Goal: Task Accomplishment & Management: Manage account settings

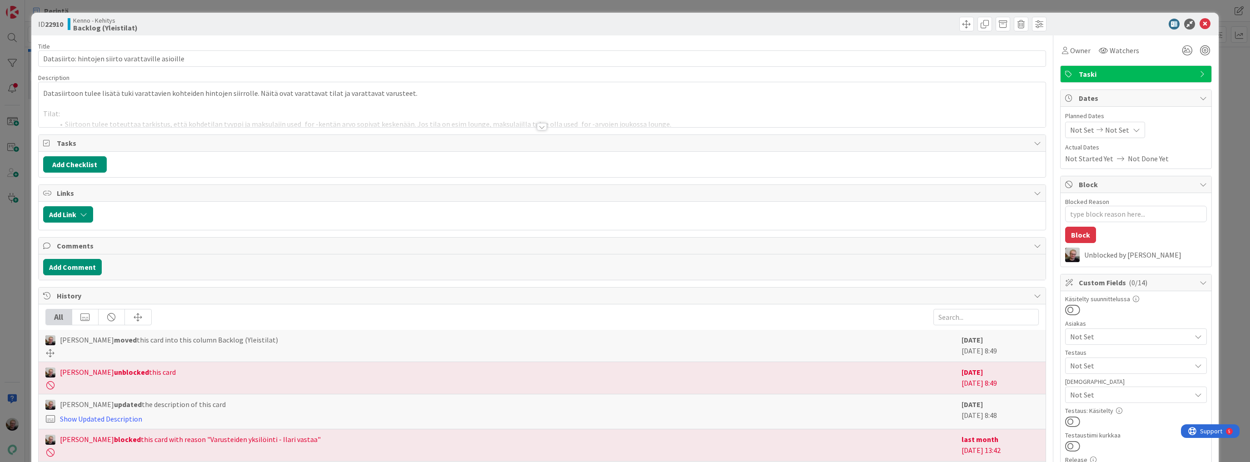
click at [374, 117] on div at bounding box center [542, 115] width 1007 height 23
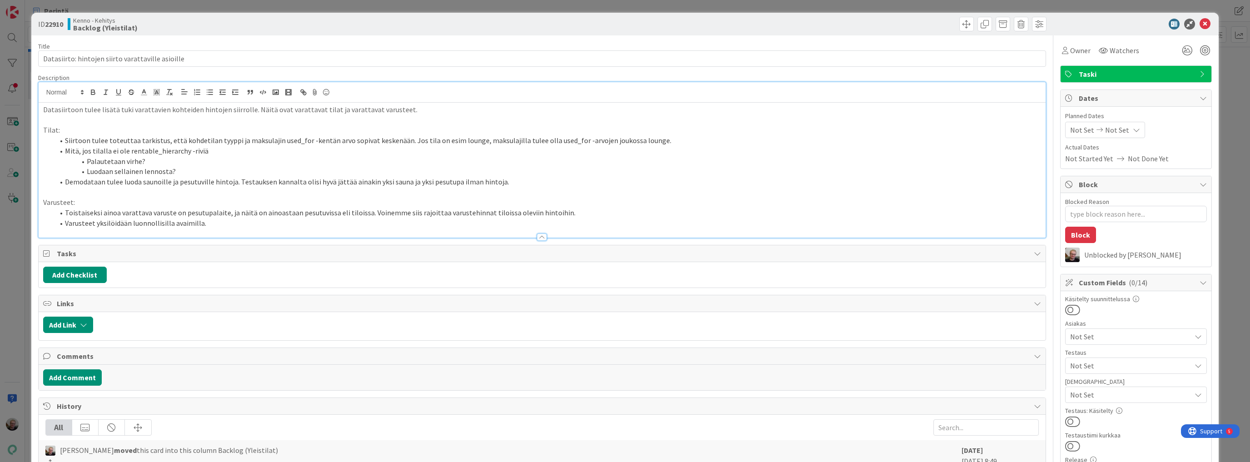
click at [416, 185] on li "Demodataan tulee luoda saunoille ja pesutuville hintoja. Testauksen kannalta ol…" at bounding box center [547, 182] width 987 height 10
click at [578, 215] on li "Toistaiseksi ainoa varattava varuste on pesutupalaite, ja näitä on ainoastaan p…" at bounding box center [547, 213] width 987 height 10
click at [749, 160] on li "Palautetaan virhe?" at bounding box center [547, 161] width 987 height 10
click at [544, 147] on li "Mitä, jos tilalla ei ole rentable_hierarchy -riviä" at bounding box center [547, 151] width 987 height 10
click at [543, 137] on li "Siirtoon tulee toteuttaa tarkistus, että kohdetilan tyyppi ja maksulajin used_f…" at bounding box center [547, 140] width 987 height 10
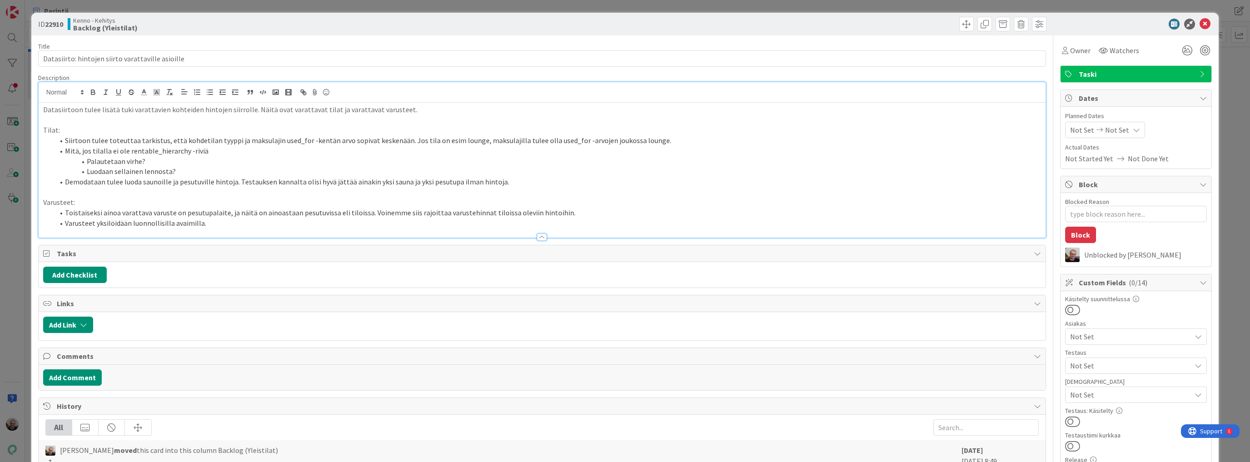
click at [437, 158] on li "Palautetaan virhe?" at bounding box center [547, 161] width 987 height 10
click at [184, 180] on li "Demodataan tulee luoda saunoille ja pesutuville hintoja. Testauksen kannalta ol…" at bounding box center [547, 182] width 987 height 10
click at [191, 173] on li "Luodaan sellainen lennosta?" at bounding box center [547, 171] width 987 height 10
click at [147, 168] on li "Luodaan sellainen lennosta?" at bounding box center [547, 171] width 987 height 10
click at [373, 176] on li "Luodaan sellainen lennosta?" at bounding box center [547, 171] width 987 height 10
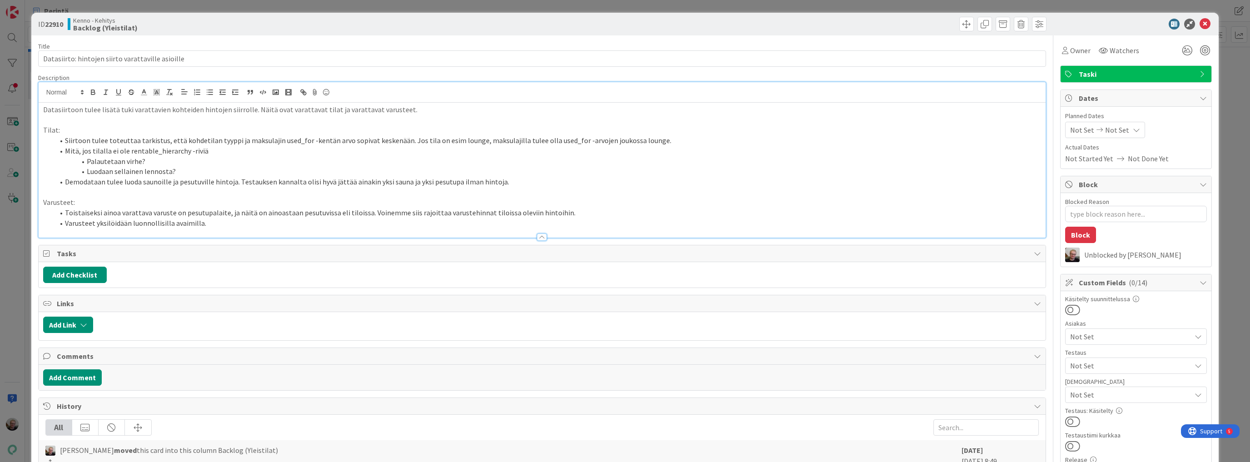
click at [585, 156] on li "Palautetaan virhe?" at bounding box center [547, 161] width 987 height 10
click at [588, 137] on li "Siirtoon tulee toteuttaa tarkistus, että kohdetilan tyyppi ja maksulajin used_f…" at bounding box center [547, 140] width 987 height 10
type textarea "x"
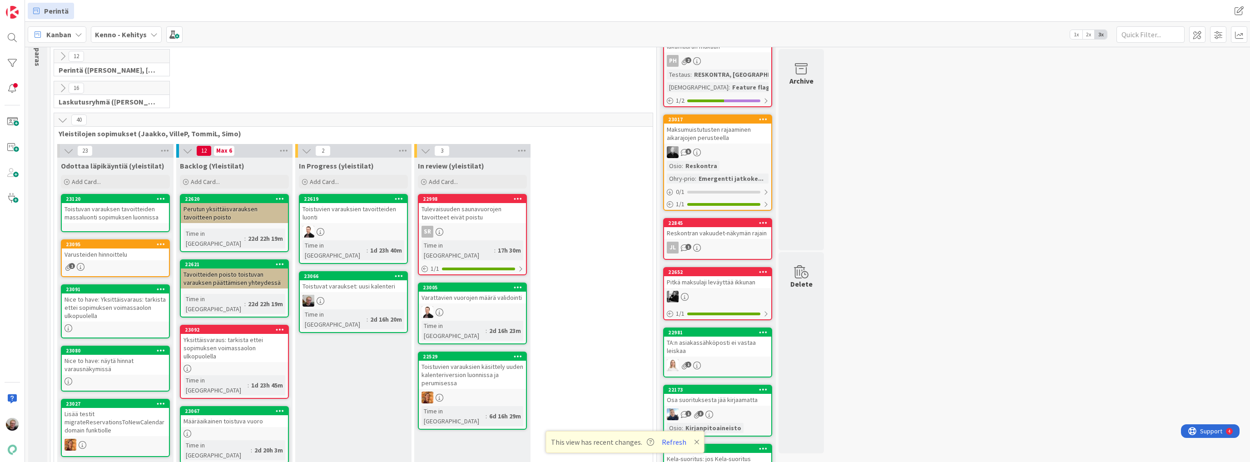
scroll to position [36, 0]
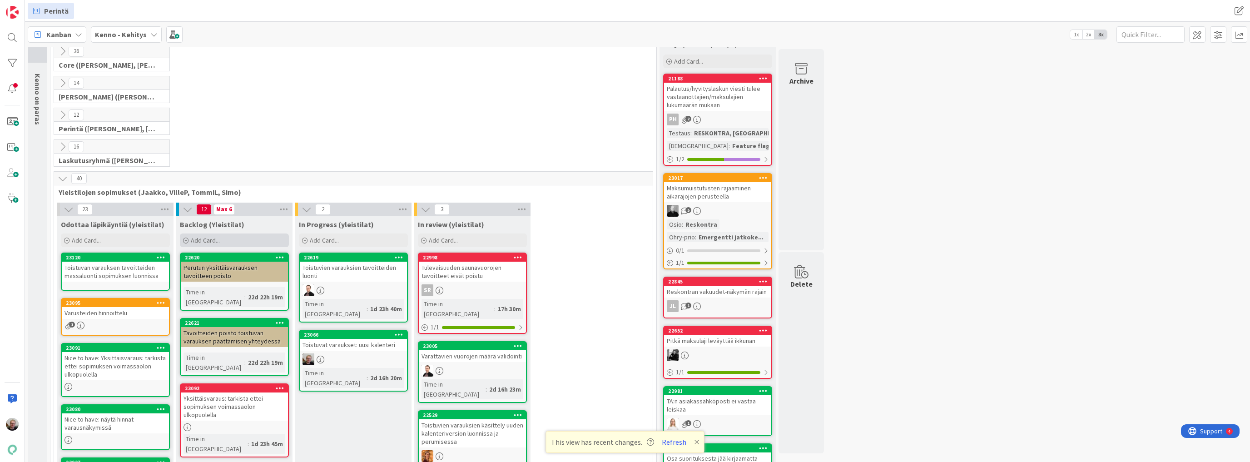
click at [223, 240] on div "Add Card..." at bounding box center [234, 240] width 109 height 14
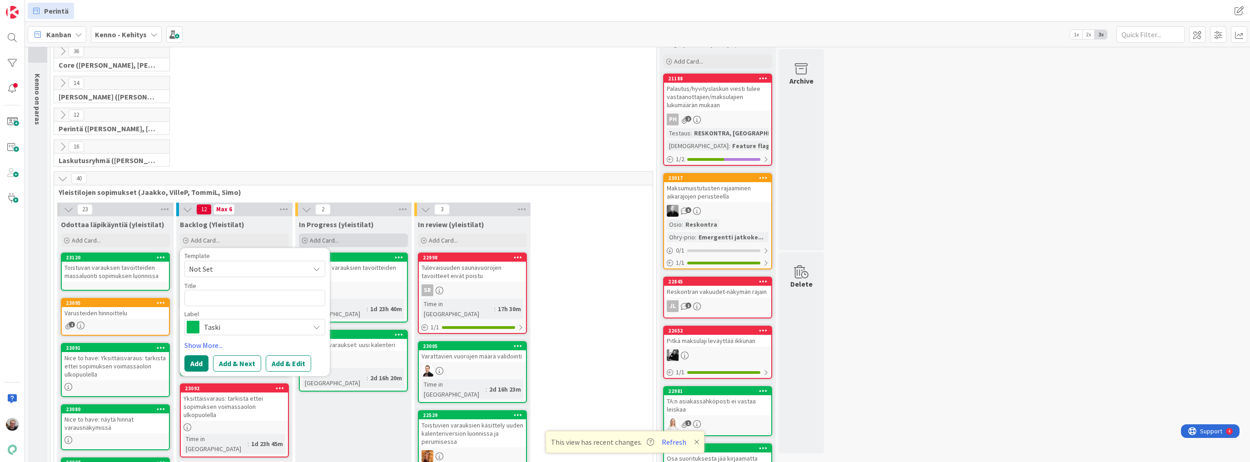
type textarea "x"
type textarea "T"
type textarea "x"
type textarea "Ta"
type textarea "x"
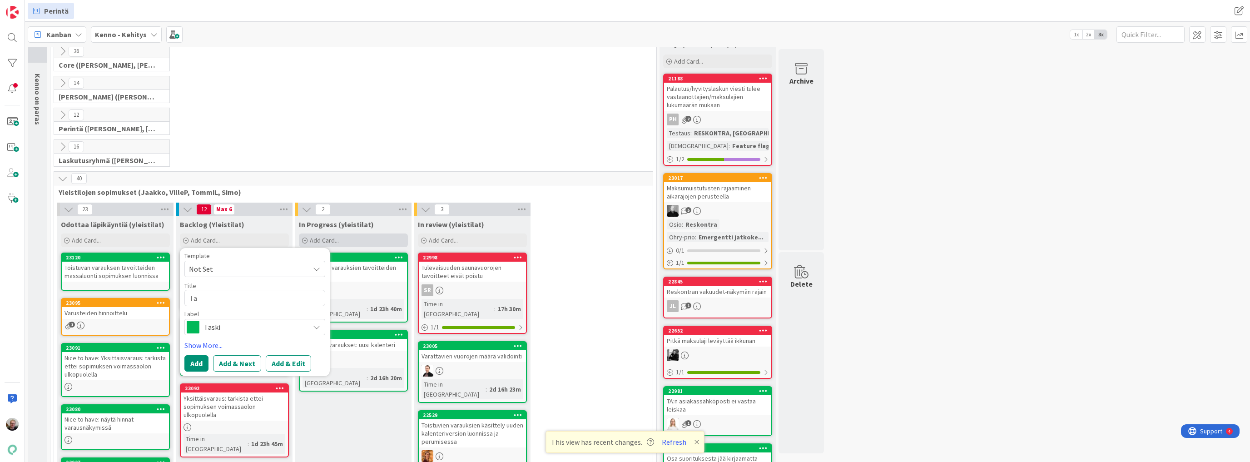
type textarea "Tar"
type textarea "x"
type textarea "Tark"
type textarea "x"
type textarea "Tarki"
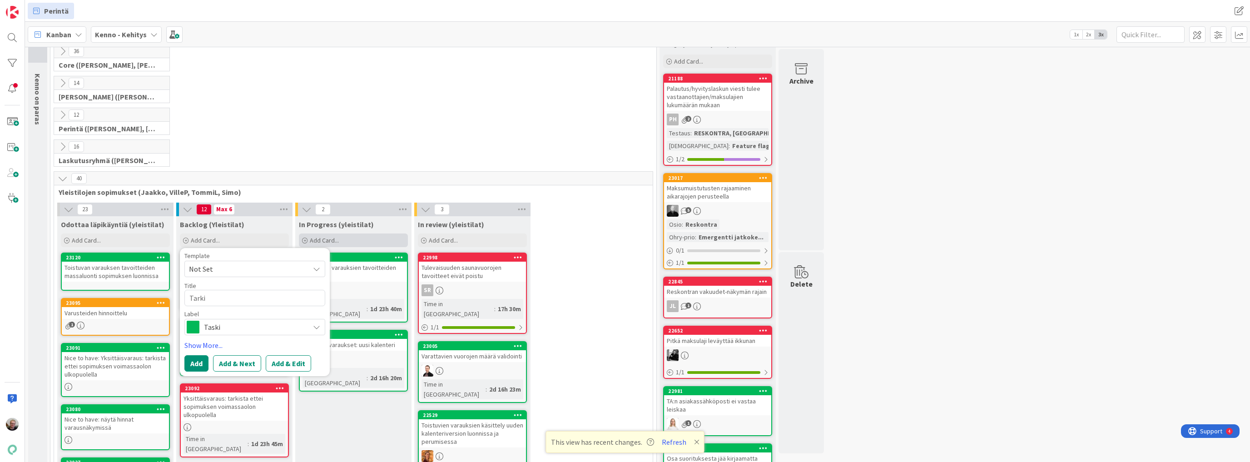
type textarea "x"
type textarea "Tarkis"
type textarea "x"
type textarea "Tarkist"
type textarea "x"
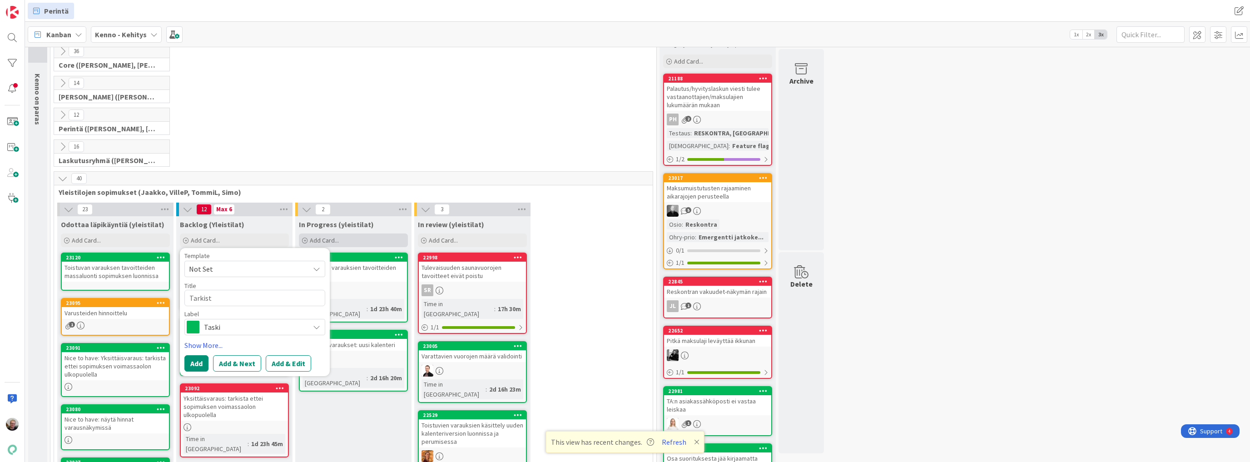
type textarea "Tarkista"
type textarea "x"
type textarea "Tarkista"
type textarea "x"
type textarea "Tarkista"
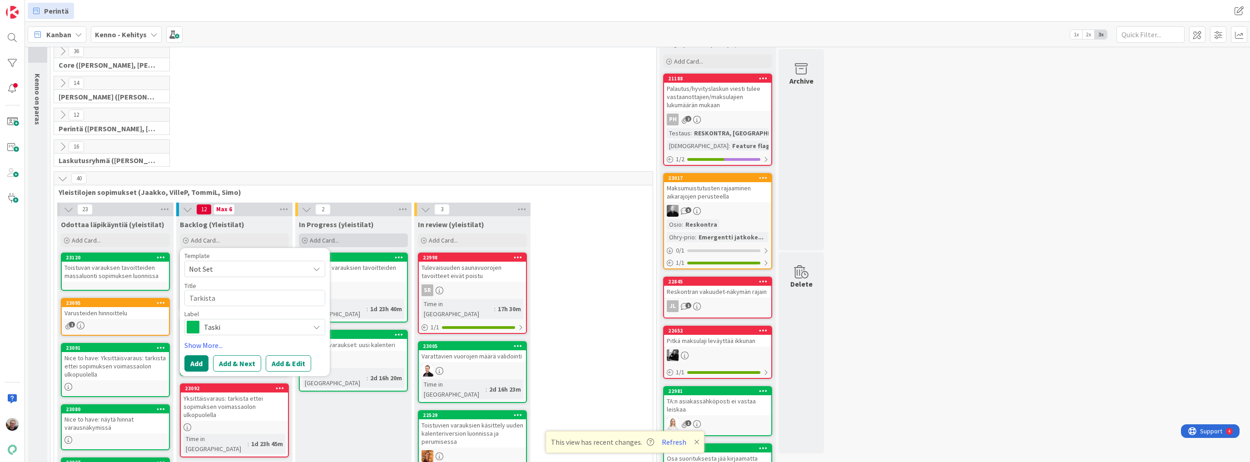
type textarea "x"
type textarea "Tarkista,"
type textarea "x"
type textarea "Tarkista,"
type textarea "x"
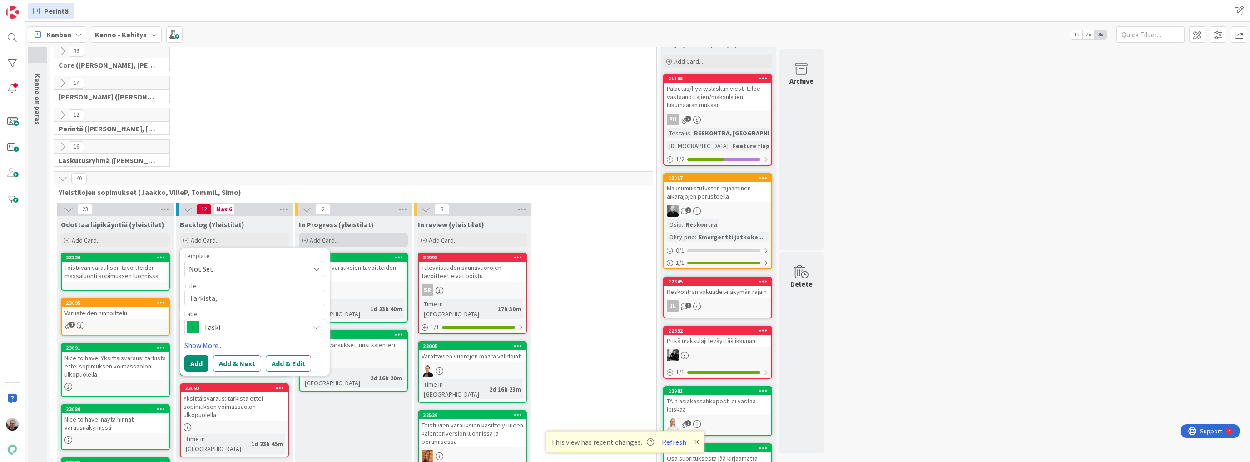
type textarea "Tarkista, m"
type textarea "x"
type textarea "Tarkista, mi"
type textarea "x"
type textarea "Tarkista, mitä"
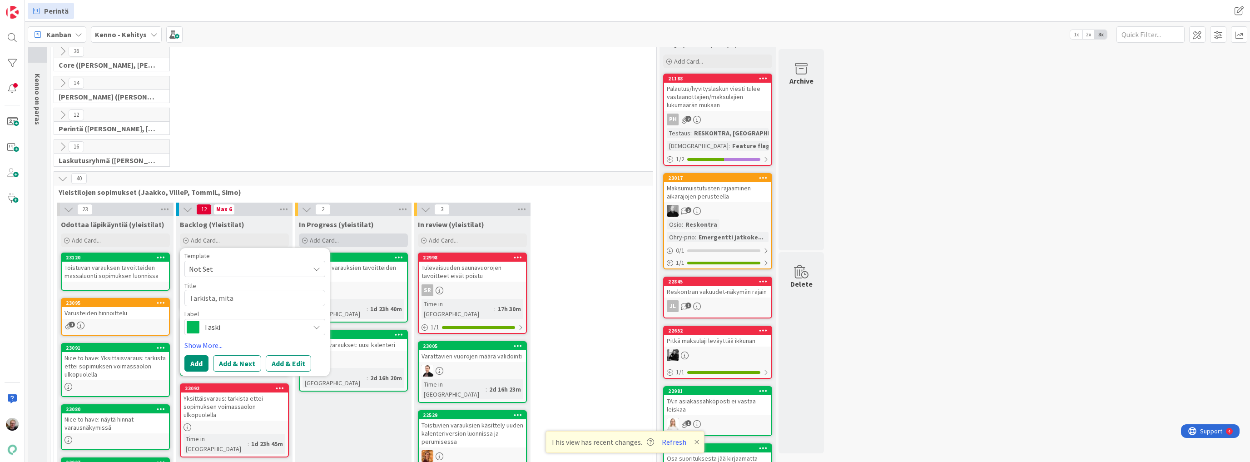
type textarea "x"
type textarea "Tarkista, mitä"
type textarea "x"
type textarea "Tarkista, mitä t"
type textarea "x"
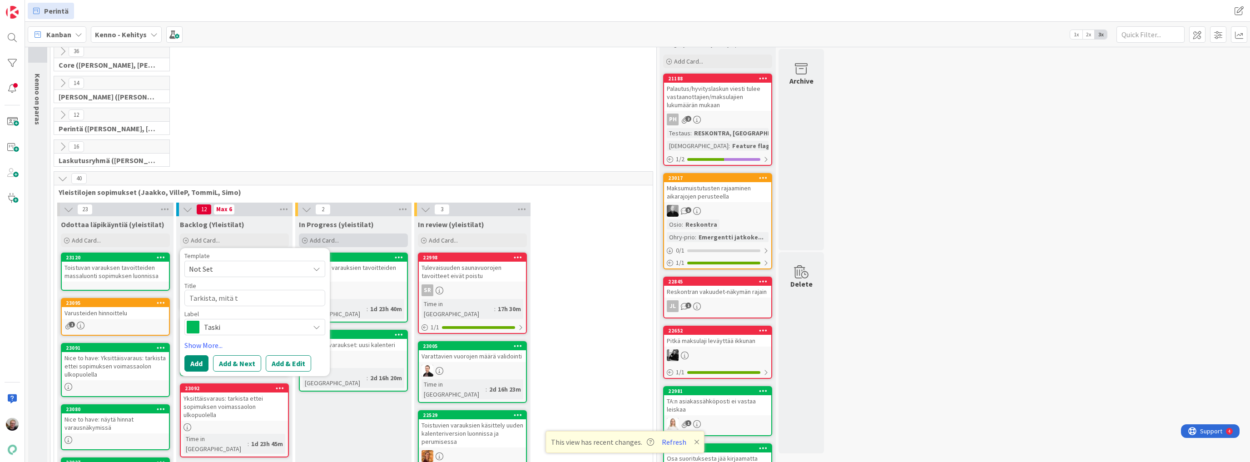
type textarea "Tarkista, mitä ti"
type textarea "x"
type textarea "Tarkista, mitä tie"
type textarea "x"
type textarea "Tarkista, mitä tiet"
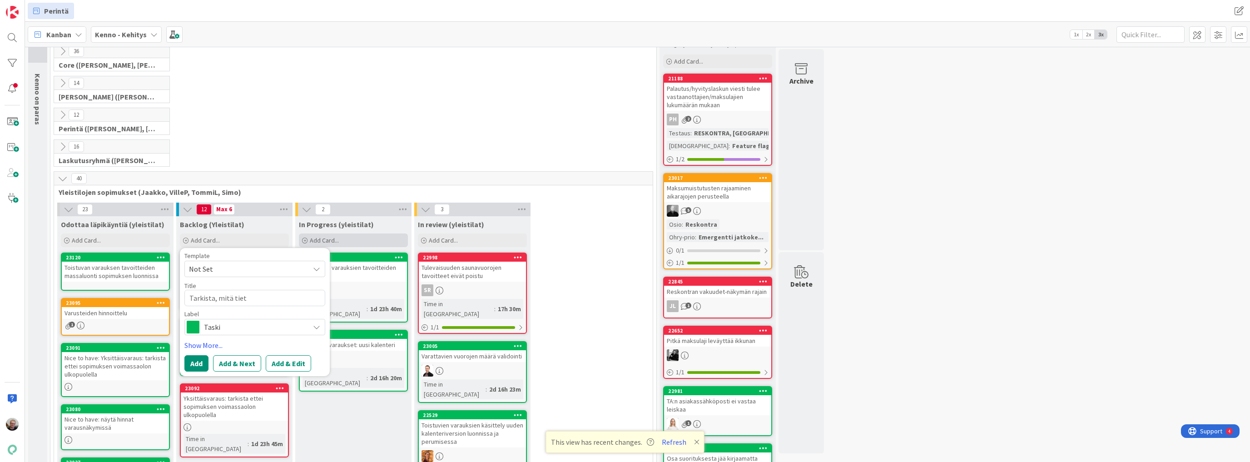
type textarea "x"
type textarea "Tarkista, mitä tieto"
type textarea "x"
type textarea "Tarkista, mitä tietoj"
type textarea "x"
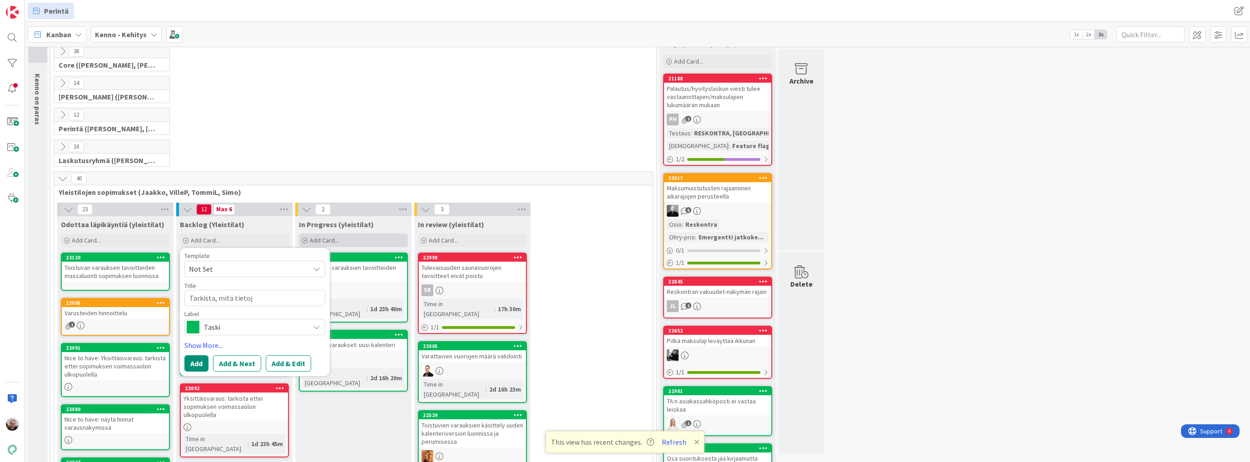
type textarea "Tarkista, mitä tietoja"
type textarea "x"
type textarea "Tarkista, mitä tietoja"
type textarea "x"
type textarea "Tarkista, mitä tietoja j"
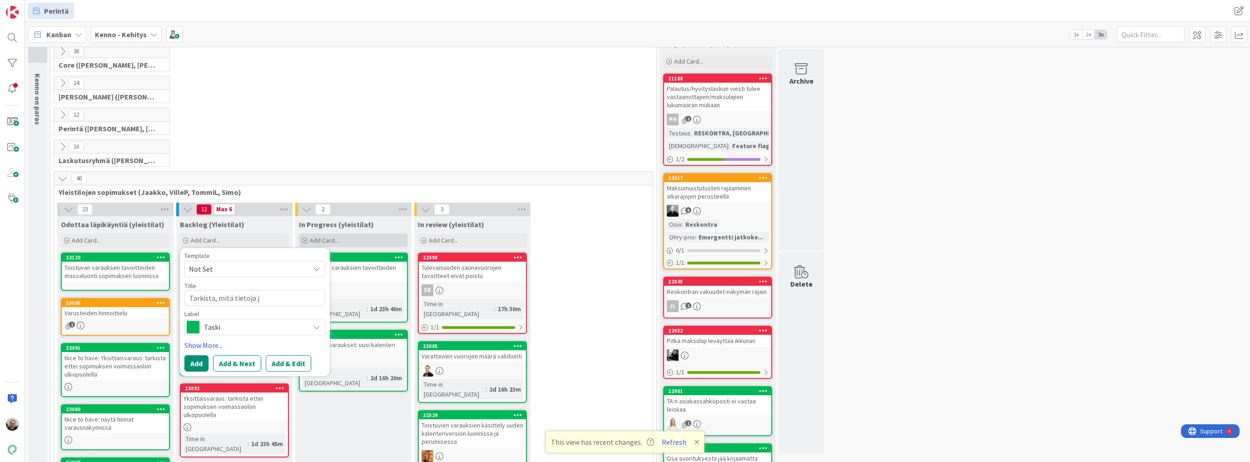
type textarea "x"
type textarea "Tarkista, mitä tietoja ji"
type textarea "x"
type textarea "Tarkista, mitä tietoja j"
type textarea "x"
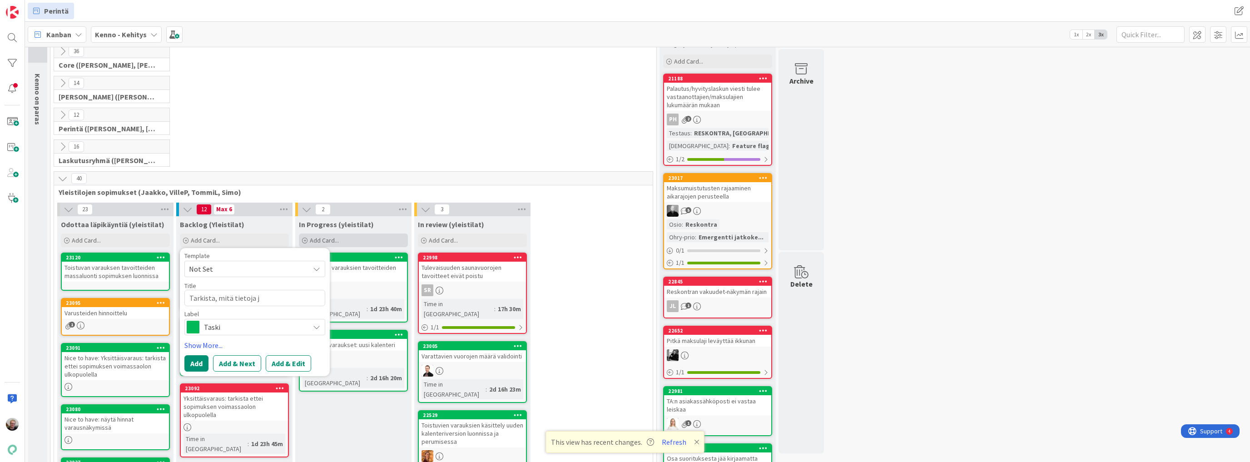
type textarea "Tarkista, mitä tietoja"
type textarea "x"
type textarea "Tarkista, mitä tietoja h"
type textarea "x"
type textarea "Tarkista, mitä tietoja hu"
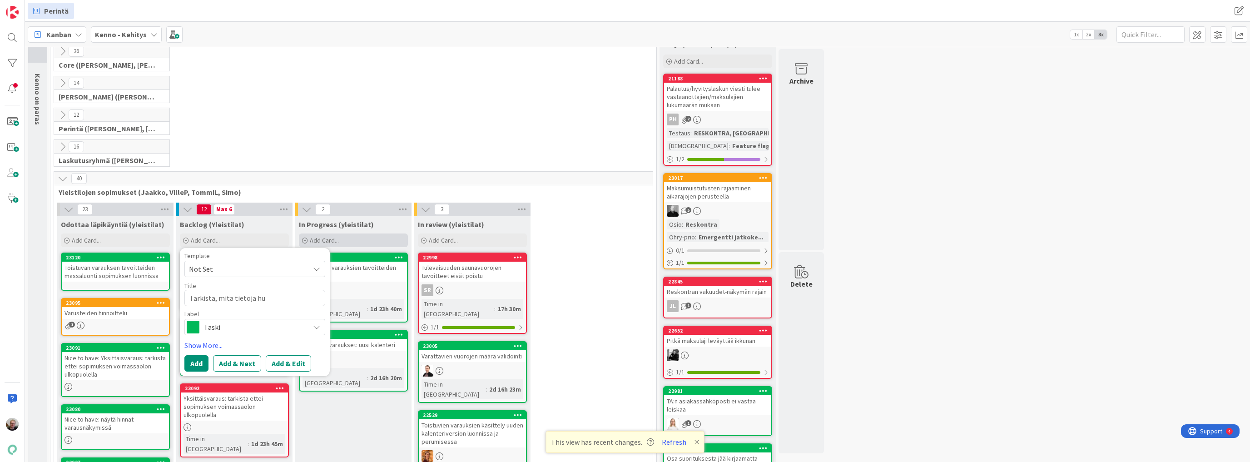
type textarea "x"
type textarea "Tarkista, mitä tietoja huk"
type textarea "x"
type textarea "Tarkista, mitä tietoja hukk"
type textarea "x"
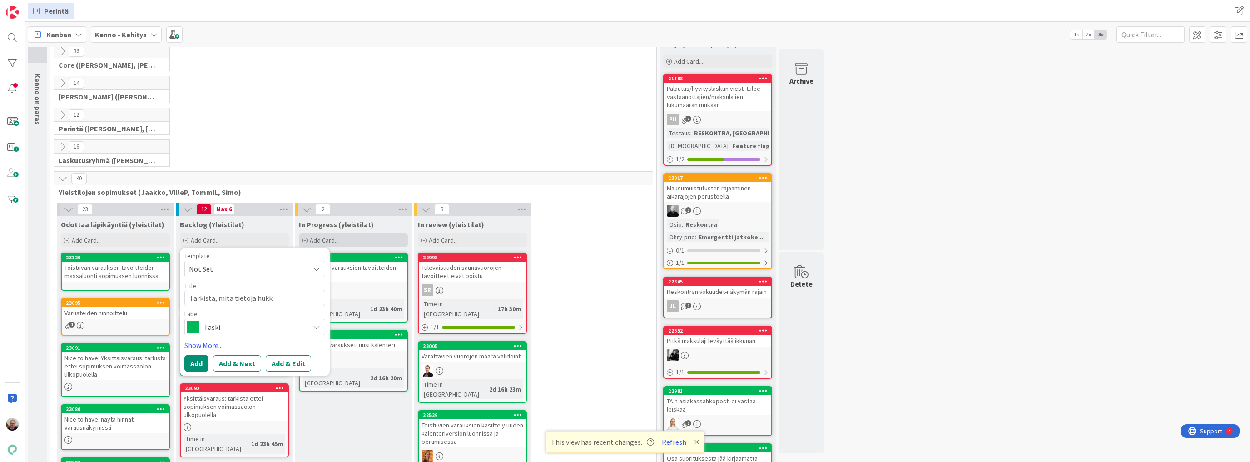
type textarea "Tarkista, mitä tietoja hukku"
type textarea "x"
type textarea "Tarkista, mitä tietoja hukkuu"
type textarea "x"
type textarea "Tarkista, mitä tietoja hukkuu"
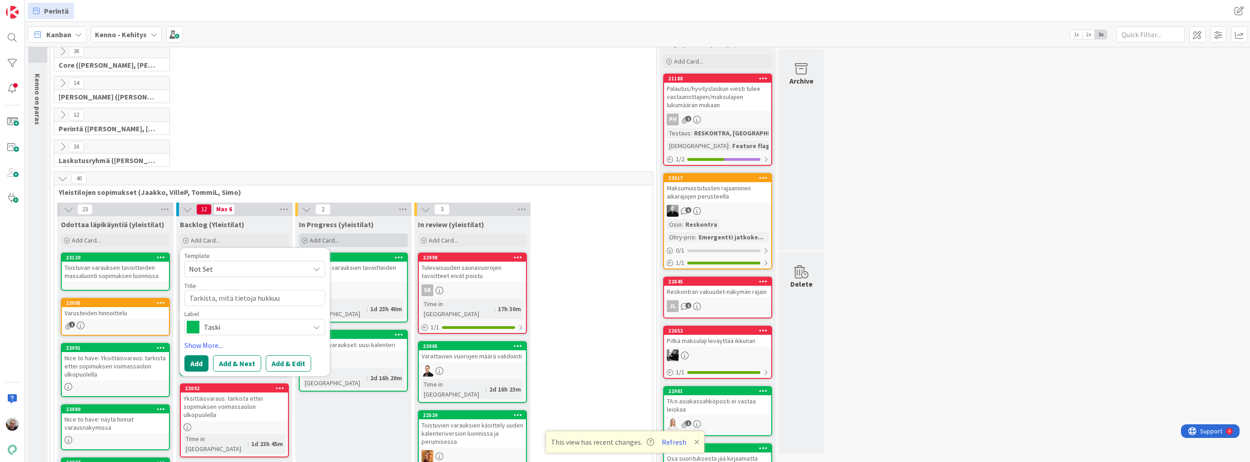
type textarea "x"
type textarea "Tarkista, mitä tietoja hukkuu v"
type textarea "x"
type textarea "Tarkista, mitä tietoja hukkuu vo"
type textarea "x"
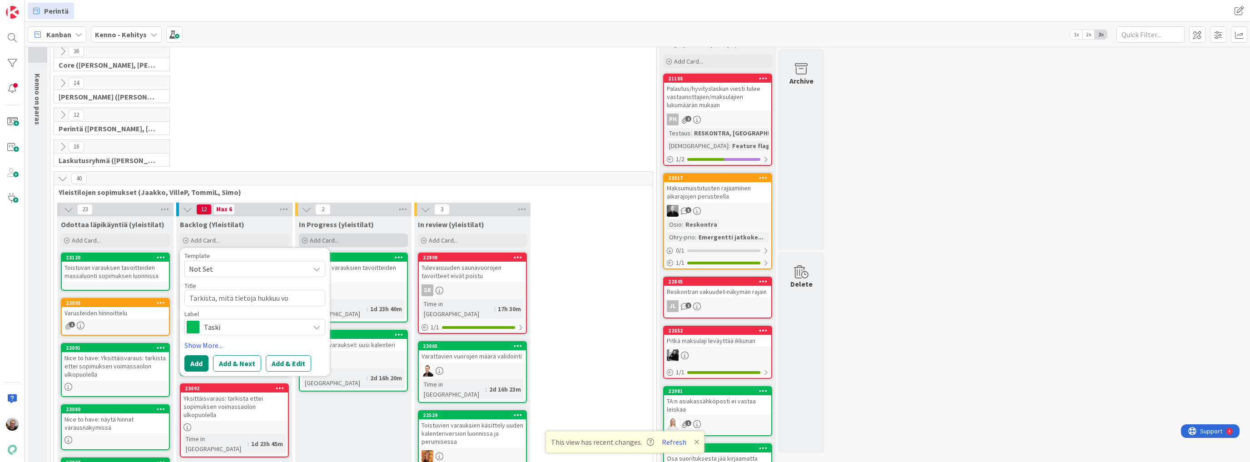
type textarea "Tarkista, mitä tietoja hukkuu v"
type textarea "x"
type textarea "Tarkista, mitä tietoja hukkuu vuo"
type textarea "x"
type textarea "Tarkista, mitä tietoja hukkuu vuop"
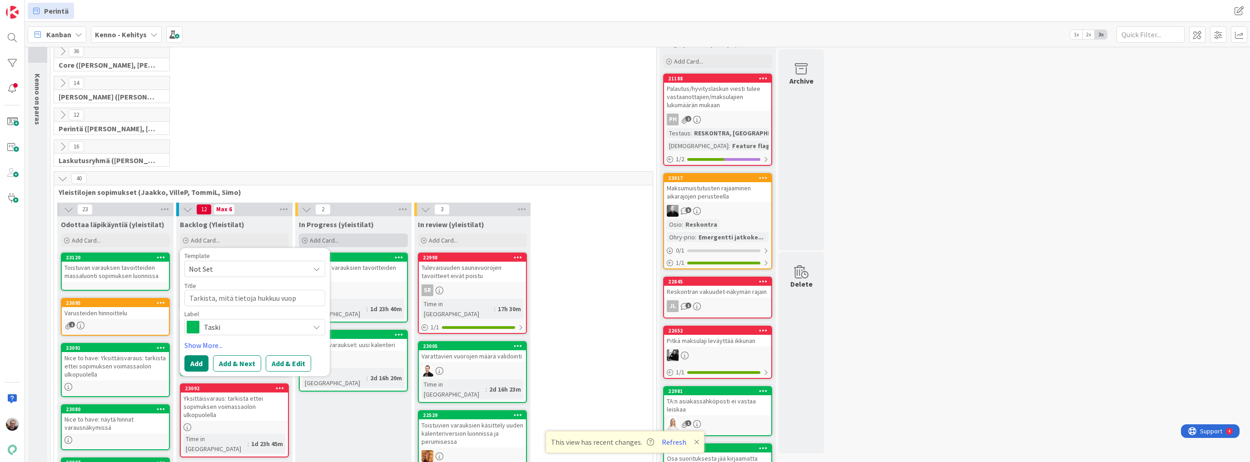
type textarea "x"
type textarea "Tarkista, mitä tietoja hukkuu vuopk"
type textarea "x"
type textarea "Tarkista, mitä tietoja hukkuu vuop"
type textarea "x"
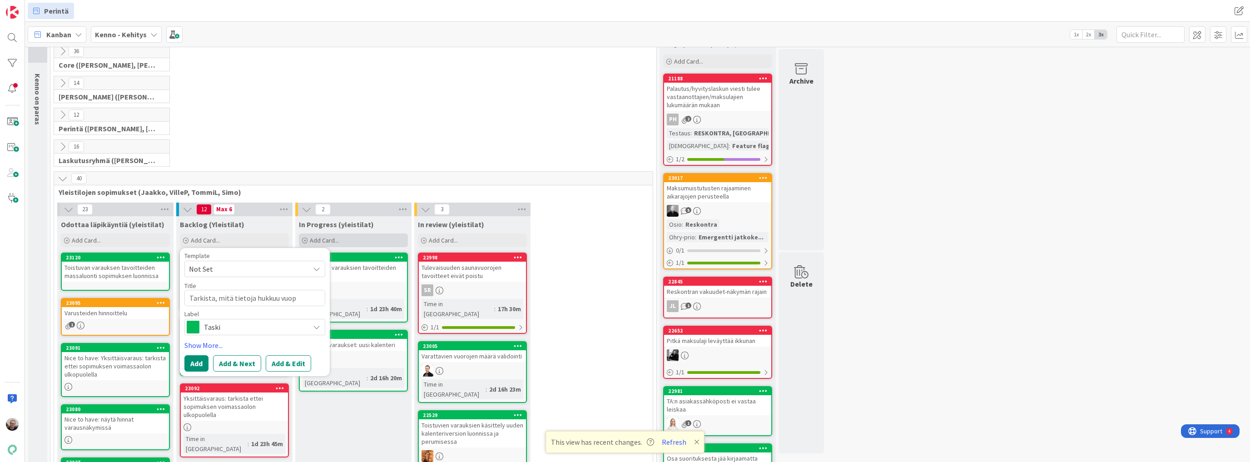
type textarea "Tarkista, mitä tietoja hukkuu vuo"
type textarea "x"
type textarea "Tarkista, mitä tietoja hukkuu vuok"
type textarea "x"
type textarea "Tarkista, mitä tietoja hukkuu vuokr"
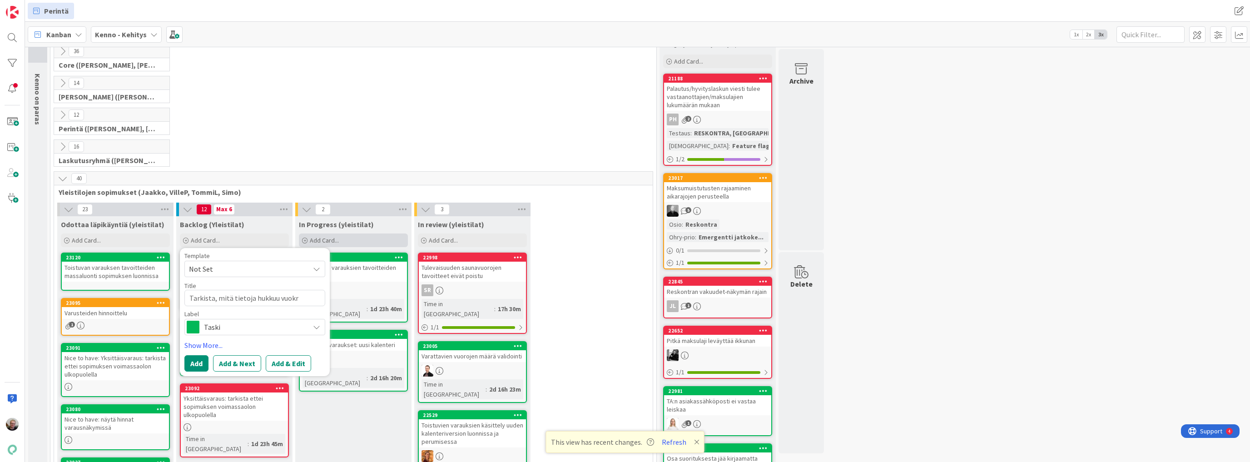
type textarea "x"
type textarea "Tarkista, mitä tietoja hukkuu vuokra"
type textarea "x"
type textarea "Tarkista, mitä tietoja hukkuu vuokrah"
type textarea "x"
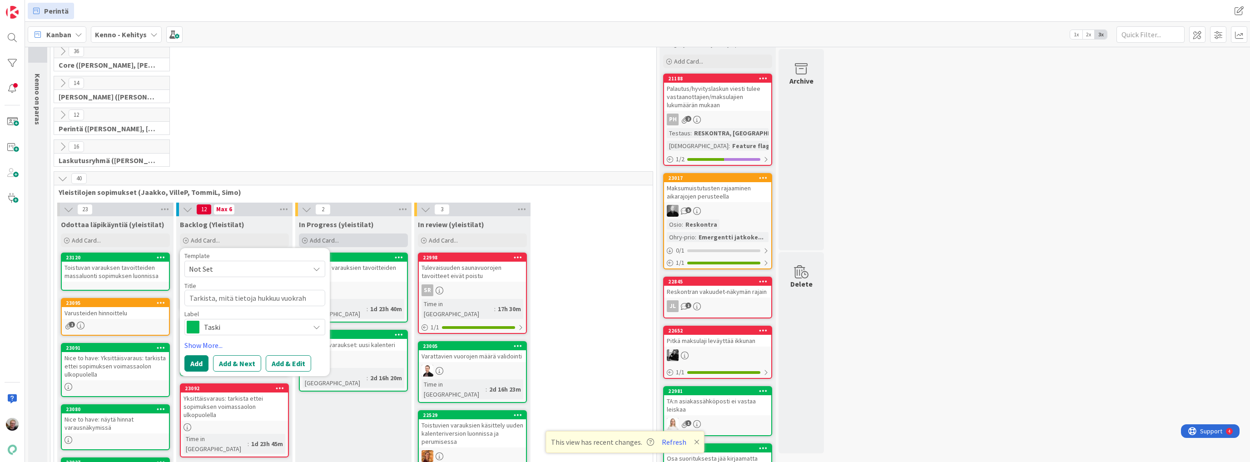
type textarea "Tarkista, mitä tietoja hukkuu vuokraha"
type textarea "x"
type textarea "Tarkista, mitä tietoja hukkuu vuokrahak"
type textarea "x"
type textarea "Tarkista, mitä tietoja hukkuu vuokrahake"
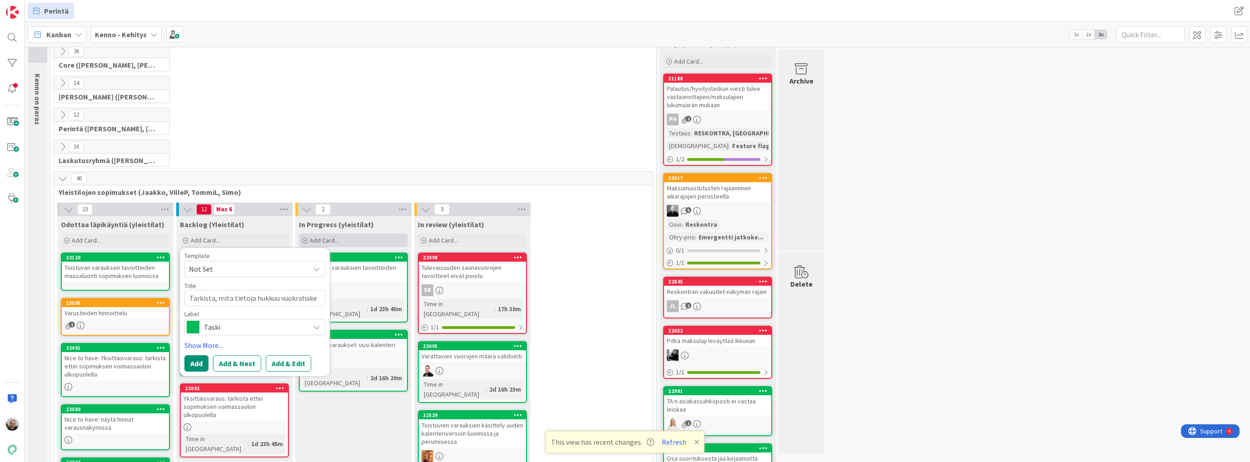
type textarea "x"
type textarea "Tarkista, mitä tietoja hukkuu vuokrahakeu"
type textarea "x"
type textarea "Tarkista, mitä tietoja hukkuu vuokrahakeum"
type textarea "x"
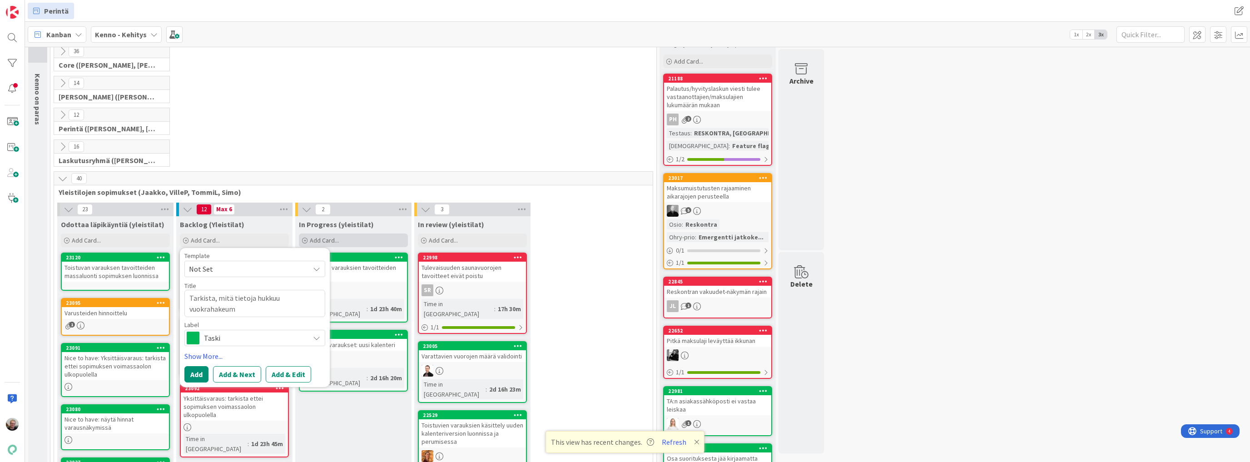
type textarea "Tarkista, mitä tietoja hukkuu vuokrahakeums"
type textarea "x"
type textarea "Tarkista, mitä tietoja hukkuu vuokrahakeumst"
type textarea "x"
type textarea "Tarkista, mitä tietoja hukkuu vuokrahakeumste"
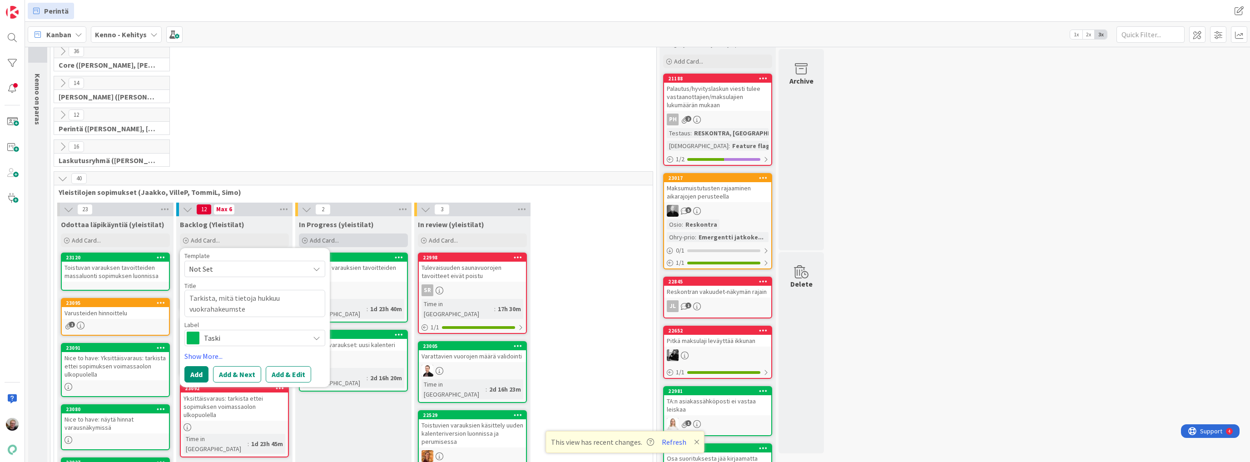
type textarea "x"
type textarea "Tarkista, mitä tietoja hukkuu vuokrahakeumst"
type textarea "x"
type textarea "Tarkista, mitä tietoja hukkuu vuokrahakeums"
type textarea "x"
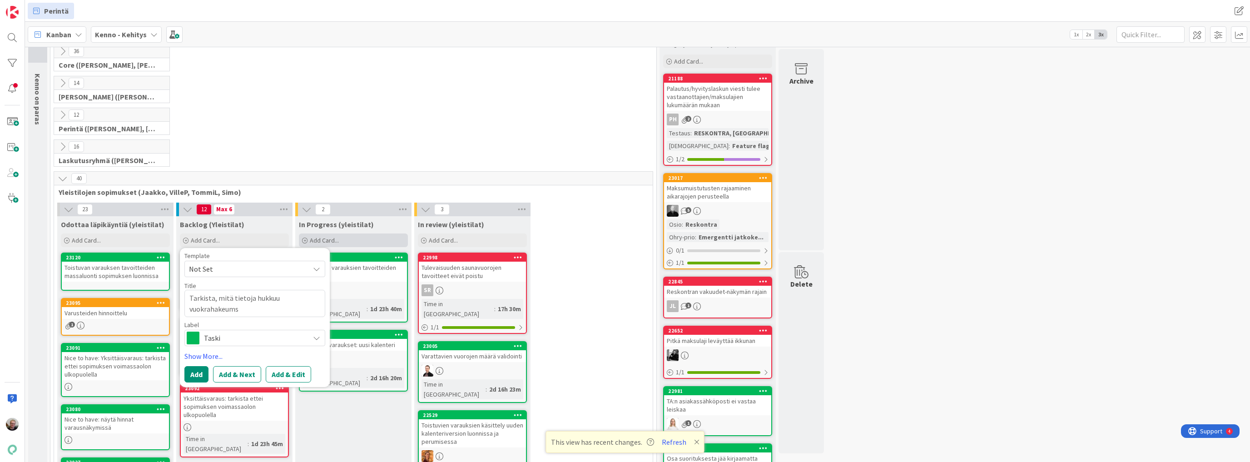
type textarea "Tarkista, mitä tietoja hukkuu vuokrahakeum"
type textarea "x"
type textarea "Tarkista, mitä tietoja hukkuu vuokrahakeu"
type textarea "x"
type textarea "Tarkista, mitä tietoja hukkuu vuokrahake"
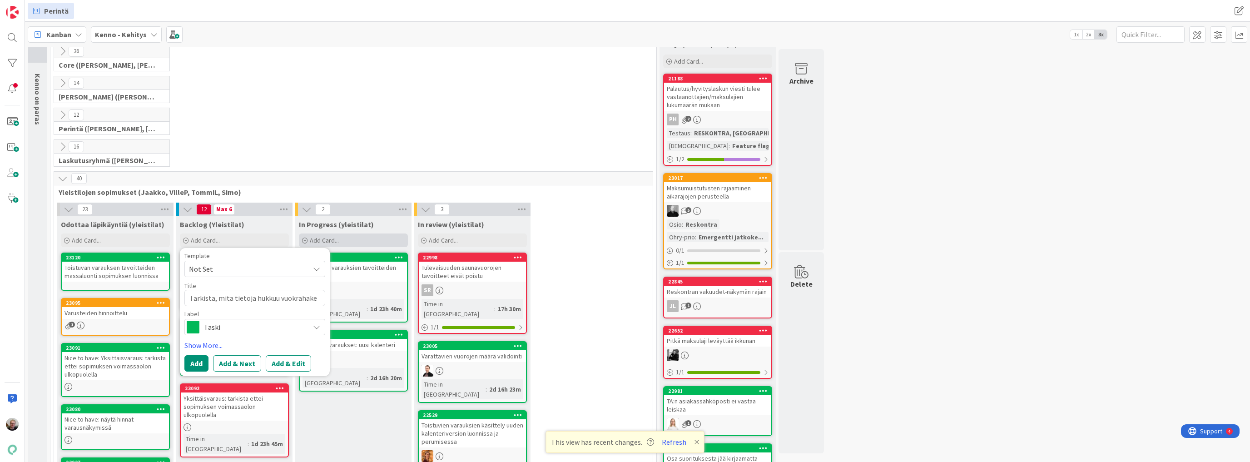
type textarea "x"
type textarea "Tarkista, mitä tietoja hukkuu vuokrahak"
type textarea "x"
type textarea "Tarkista, mitä tietoja hukkuu vuokrahake"
type textarea "x"
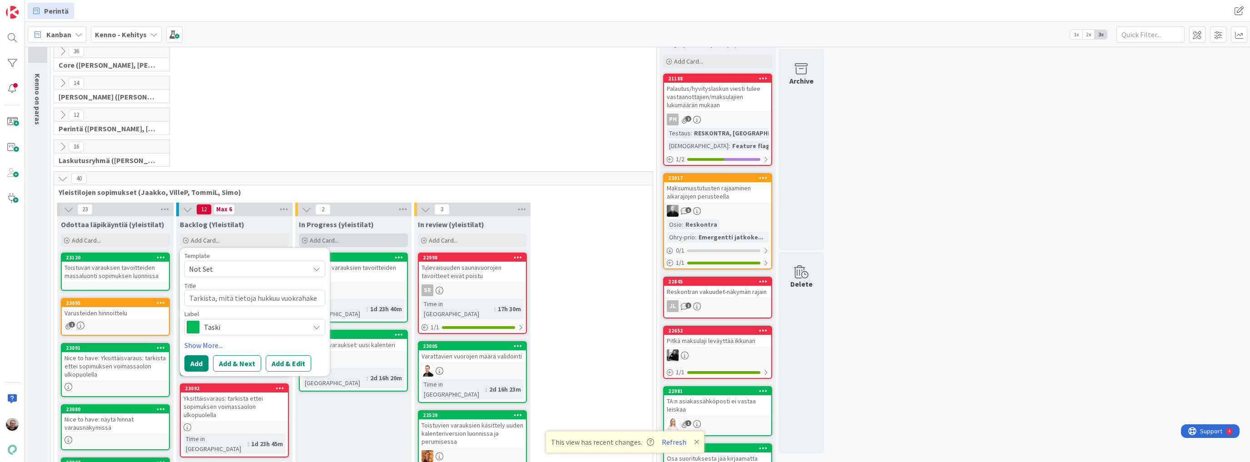
type textarea "Tarkista, mitä tietoja hukkuu vuokrahakem"
type textarea "x"
type textarea "Tarkista, mitä tietoja hukkuu vuokrahakemu"
type textarea "x"
type textarea "Tarkista, mitä tietoja hukkuu vuokrahakemus"
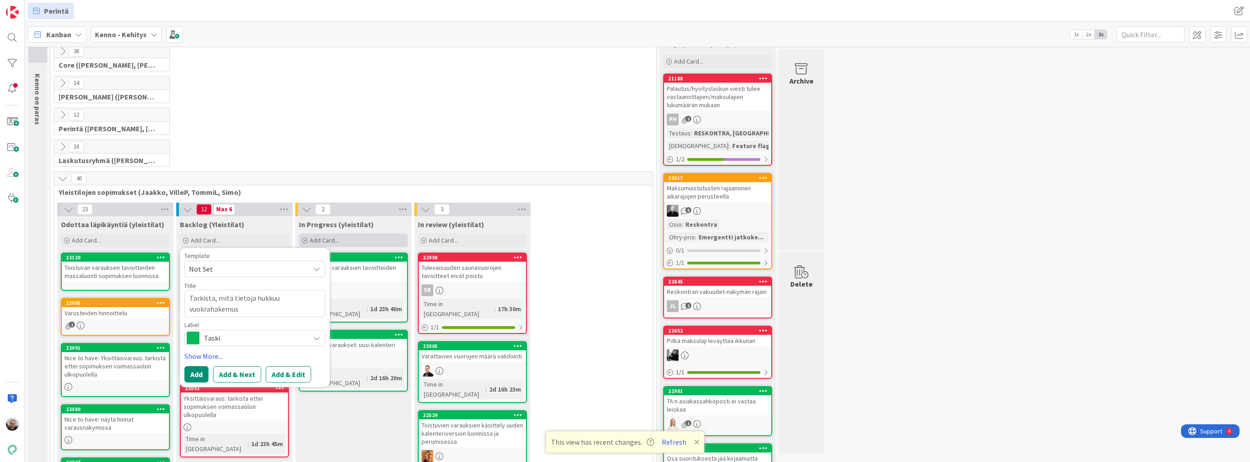
type textarea "x"
type textarea "Tarkista, mitä tietoja hukkuu vuokrahakemust"
type textarea "x"
type textarea "Tarkista, mitä tietoja hukkuu vuokrahakemuste"
type textarea "x"
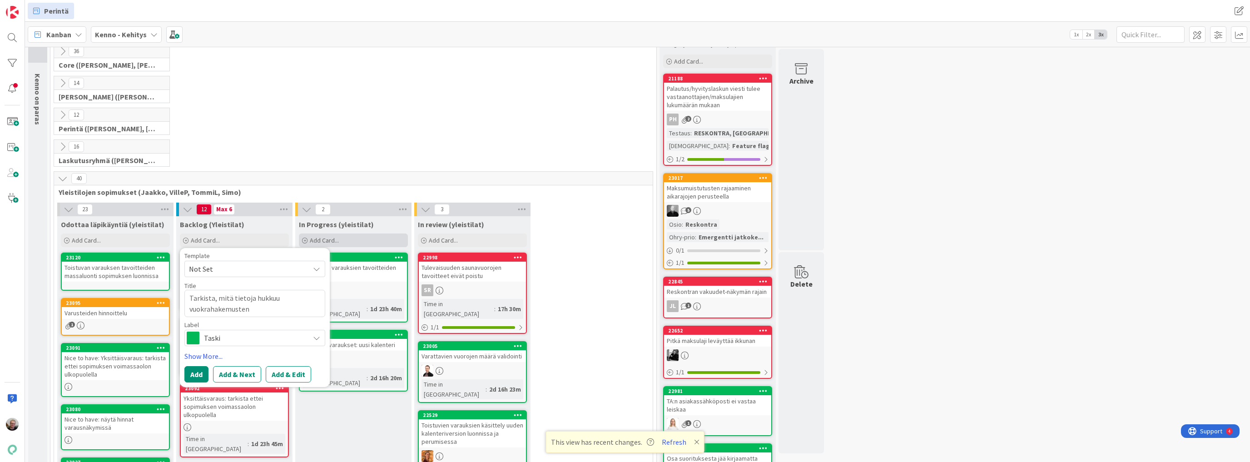
type textarea "Tarkista, mitä tietoja hukkuu vuokrahakemusten"
type textarea "x"
type textarea "Tarkista, mitä tietoja hukkuu vuokrahakemusten d"
type textarea "x"
type textarea "Tarkista, mitä tietoja hukkuu vuokrahakemusten da"
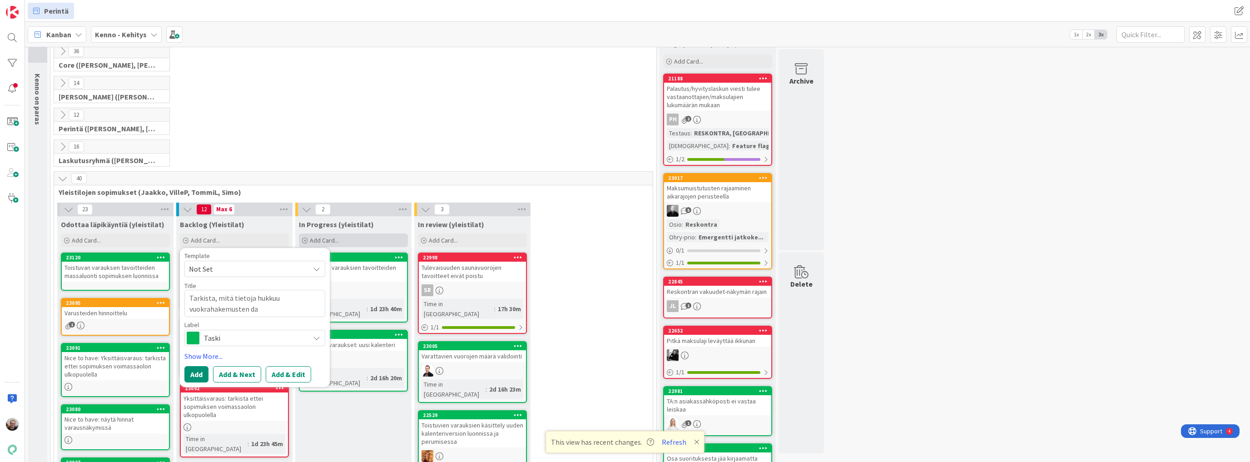
type textarea "x"
type textarea "Tarkista, mitä tietoja hukkuu vuokrahakemusten dat"
type textarea "x"
type textarea "Tarkista, mitä tietoja hukkuu vuokrahakemusten data"
type textarea "x"
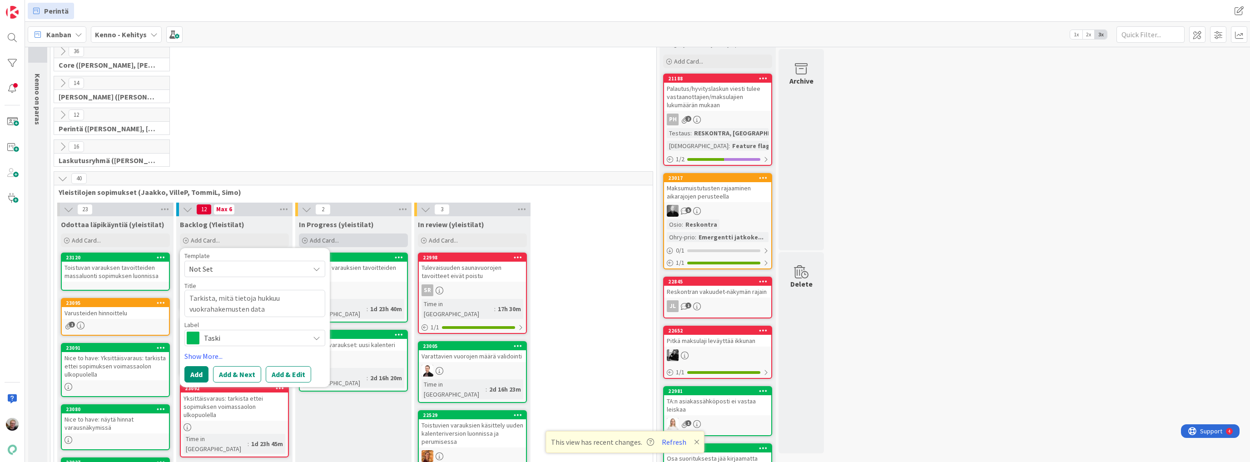
type textarea "Tarkista, mitä tietoja hukkuu vuokrahakemusten datar"
type textarea "x"
type textarea "Tarkista, mitä tietoja hukkuu vuokrahakemusten datari"
type textarea "x"
type textarea "Tarkista, mitä tietoja hukkuu vuokrahakemusten datar"
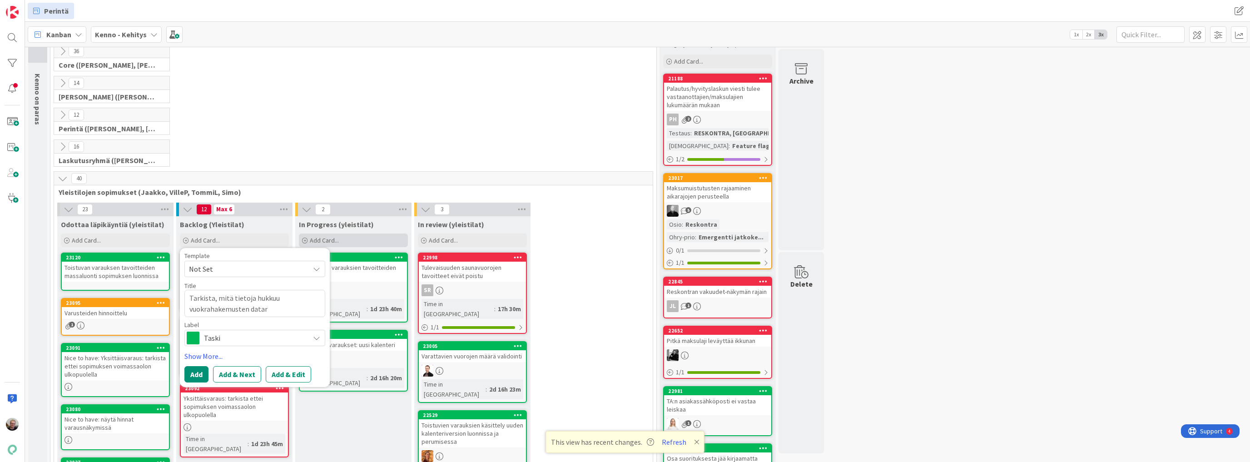
type textarea "x"
type textarea "Tarkista, mitä tietoja hukkuu vuokrahakemusten data"
type textarea "x"
type textarea "Tarkista, mitä tietoja hukkuu vuokrahakemusten datas"
type textarea "x"
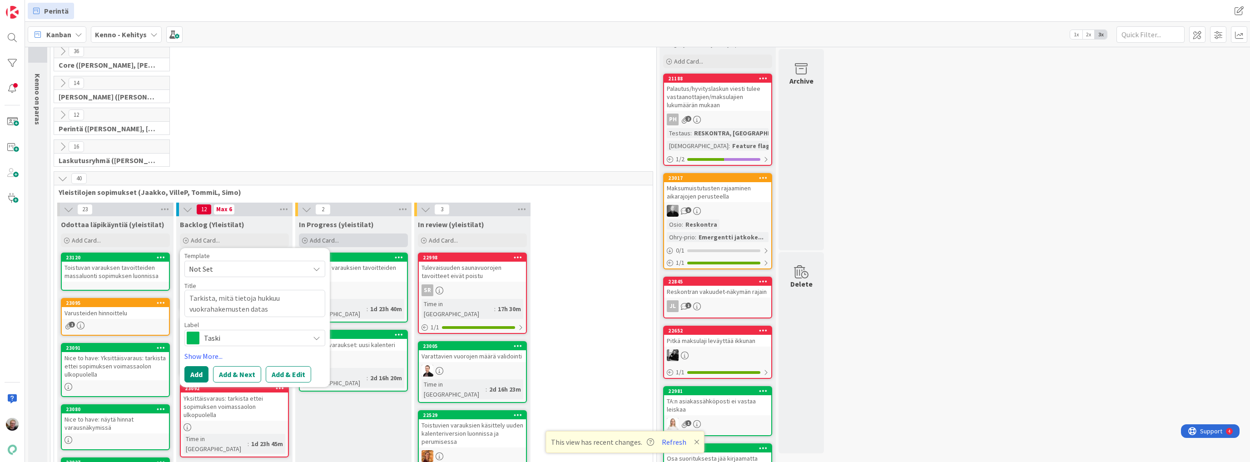
type textarea "Tarkista, mitä tietoja hukkuu vuokrahakemusten datasi"
type textarea "x"
type textarea "Tarkista, mitä tietoja hukkuu vuokrahakemusten datasii"
type textarea "x"
type textarea "Tarkista, mitä tietoja hukkuu vuokrahakemusten datasiir"
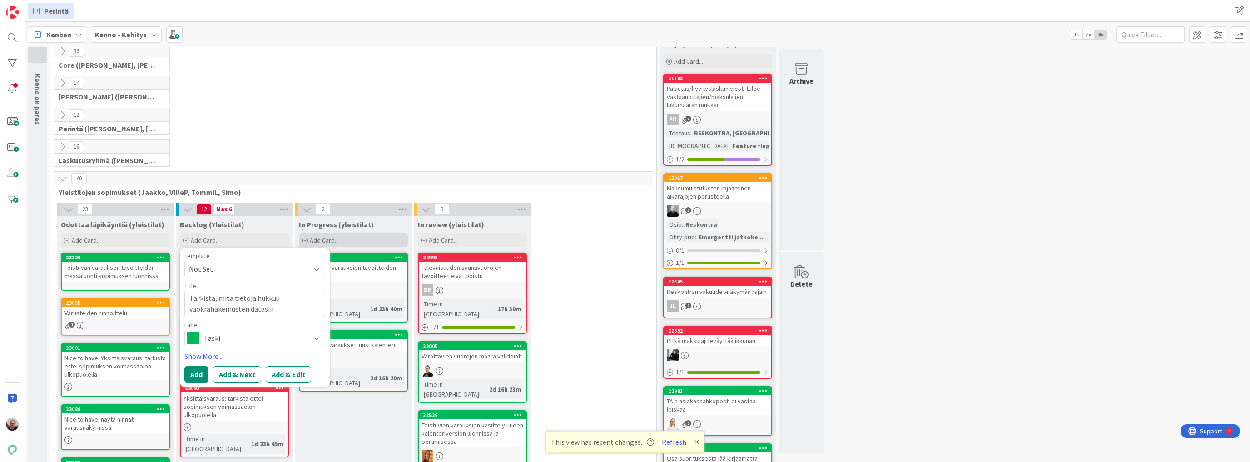
type textarea "x"
type textarea "Tarkista, mitä tietoja hukkuu vuokrahakemusten datasiirr"
type textarea "x"
type textarea "Tarkista, mitä tietoja hukkuu vuokrahakemusten datasiirro"
type textarea "x"
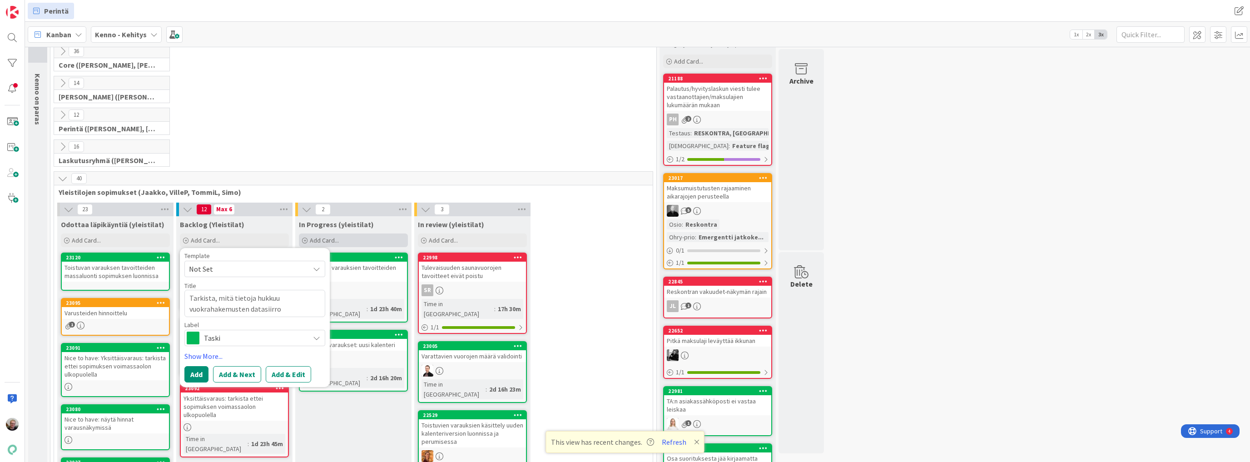
type textarea "Tarkista, mitä tietoja hukkuu vuokrahakemusten datasiirros"
type textarea "x"
type textarea "Tarkista, mitä tietoja hukkuu vuokrahakemusten datasiirross"
type textarea "x"
type textarea "Tarkista, mitä tietoja hukkuu vuokrahakemusten datasiirrossa"
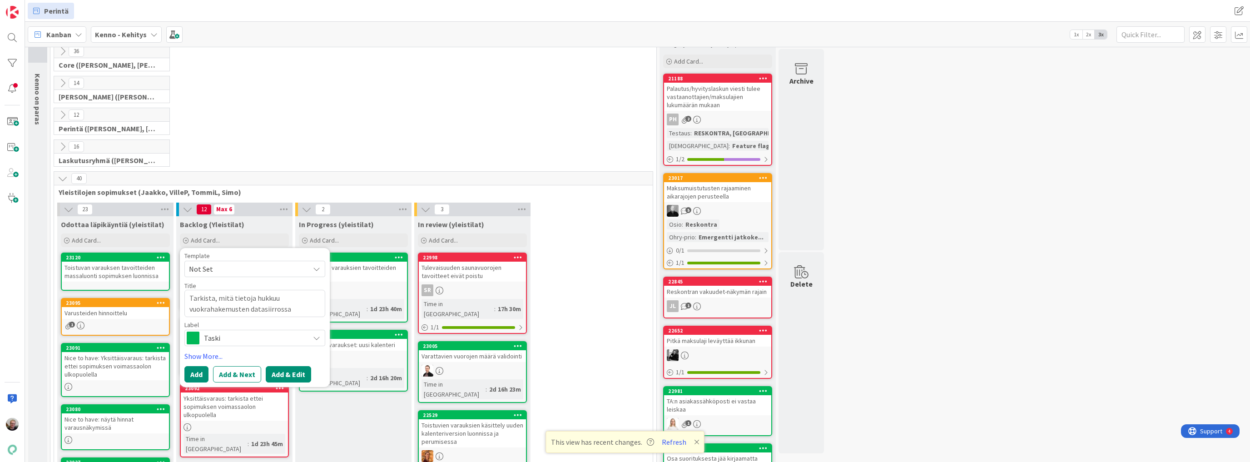
click at [273, 372] on button "Add & Edit" at bounding box center [288, 374] width 45 height 16
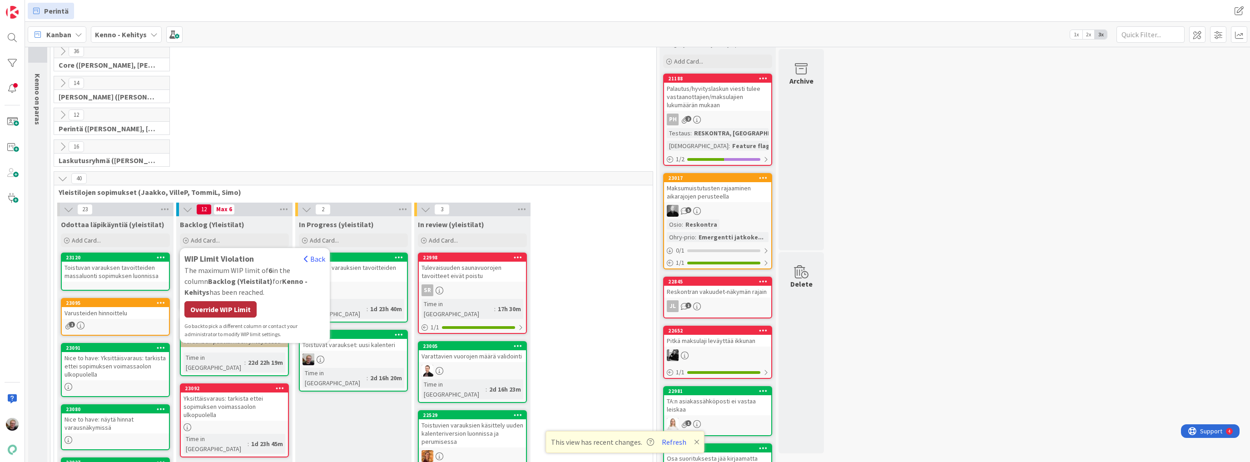
click at [211, 309] on div "Override WIP Limit" at bounding box center [220, 309] width 72 height 16
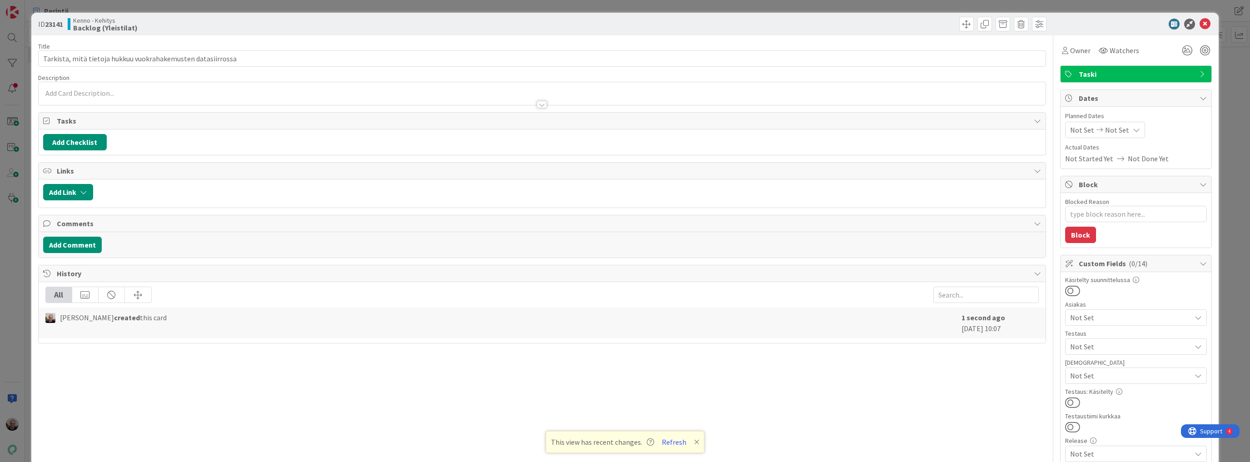
type textarea "x"
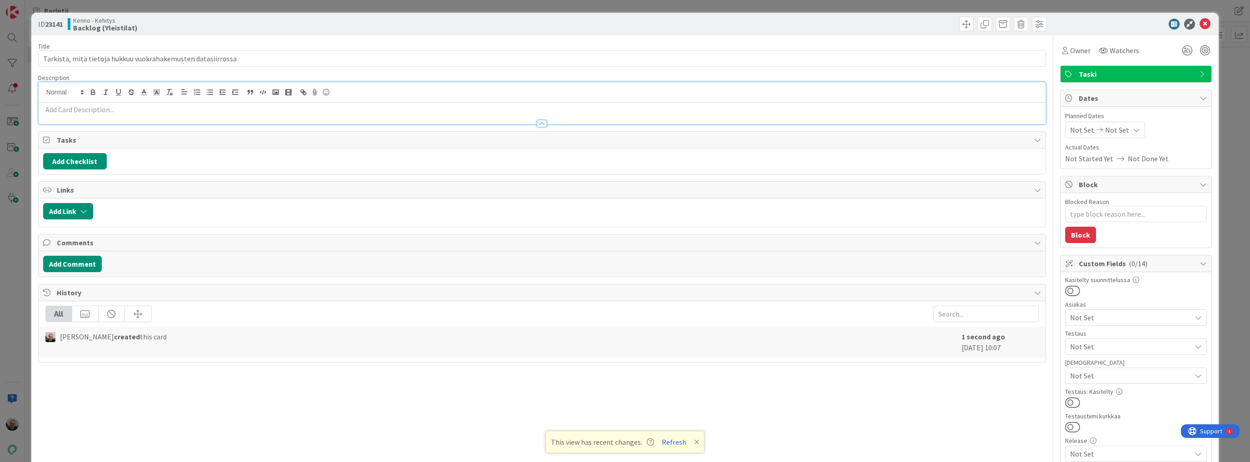
click at [353, 89] on div at bounding box center [542, 103] width 1007 height 42
click at [219, 104] on p at bounding box center [542, 109] width 998 height 10
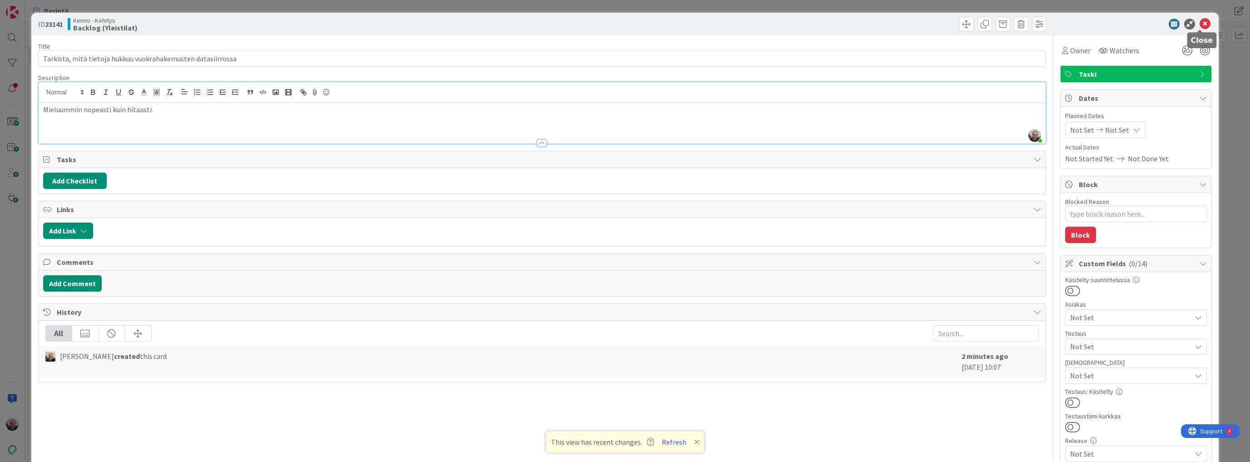
click at [1200, 24] on icon at bounding box center [1205, 24] width 11 height 11
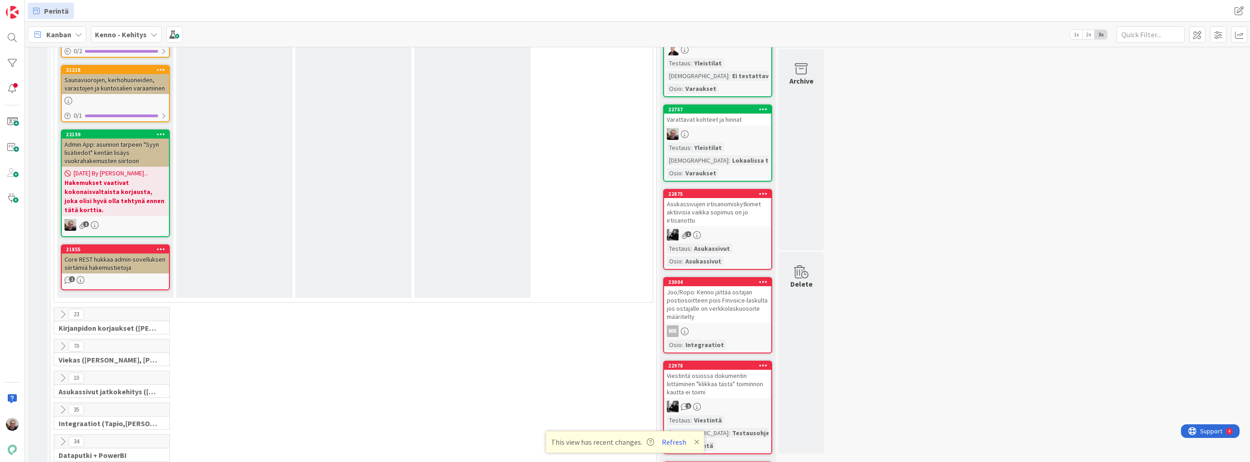
scroll to position [1490, 0]
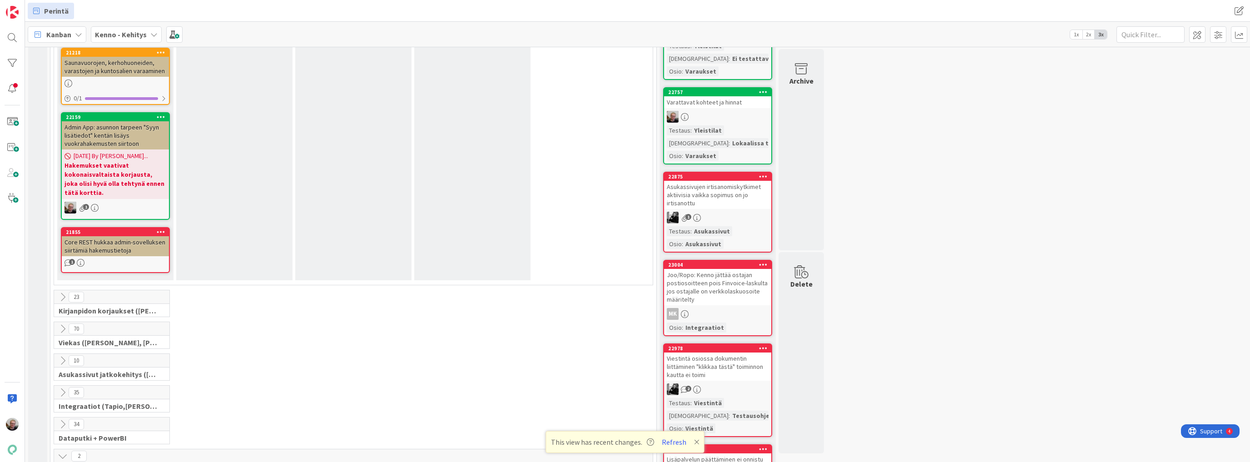
click at [114, 165] on b "Hakemukset vaativat kokonaisvaltaista korjausta, joka olisi hyvä olla tehtynä e…" at bounding box center [116, 179] width 102 height 36
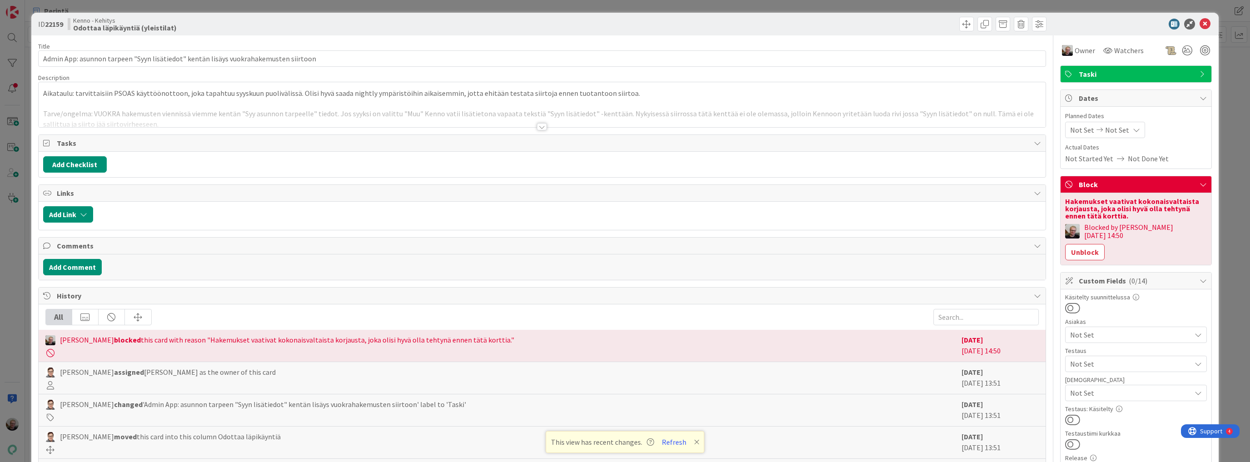
click at [240, 101] on div "Aikataulu: tarvittaisiin PSOAS käyttöönottoon, joka tapahtuu syyskuun puoliväli…" at bounding box center [542, 104] width 1007 height 45
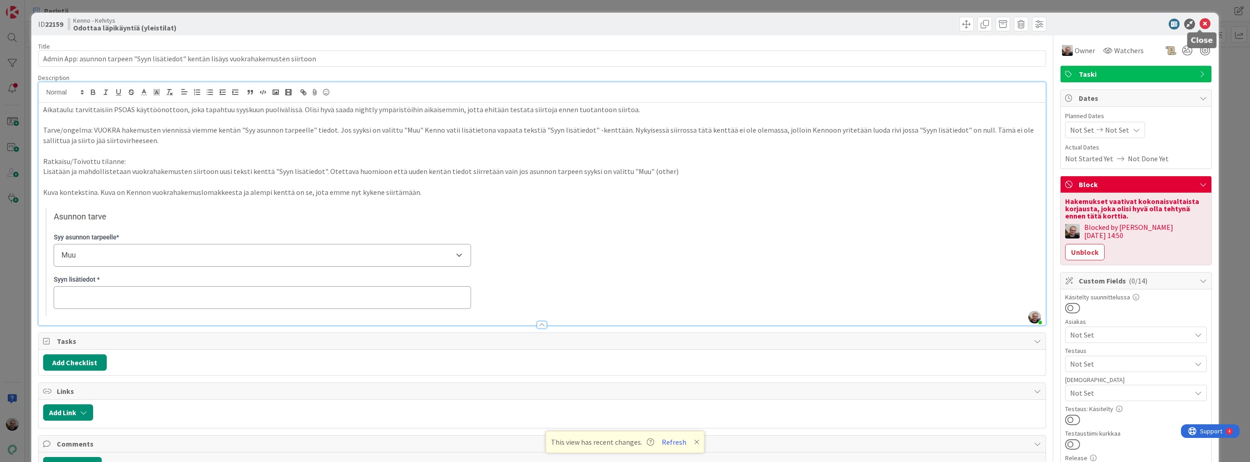
click at [1200, 23] on icon at bounding box center [1205, 24] width 11 height 11
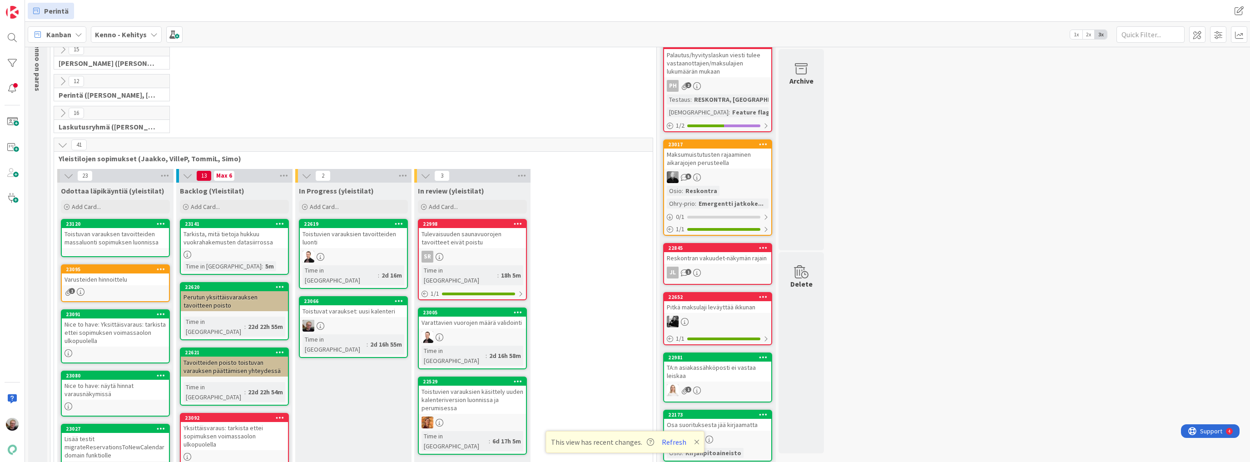
scroll to position [182, 0]
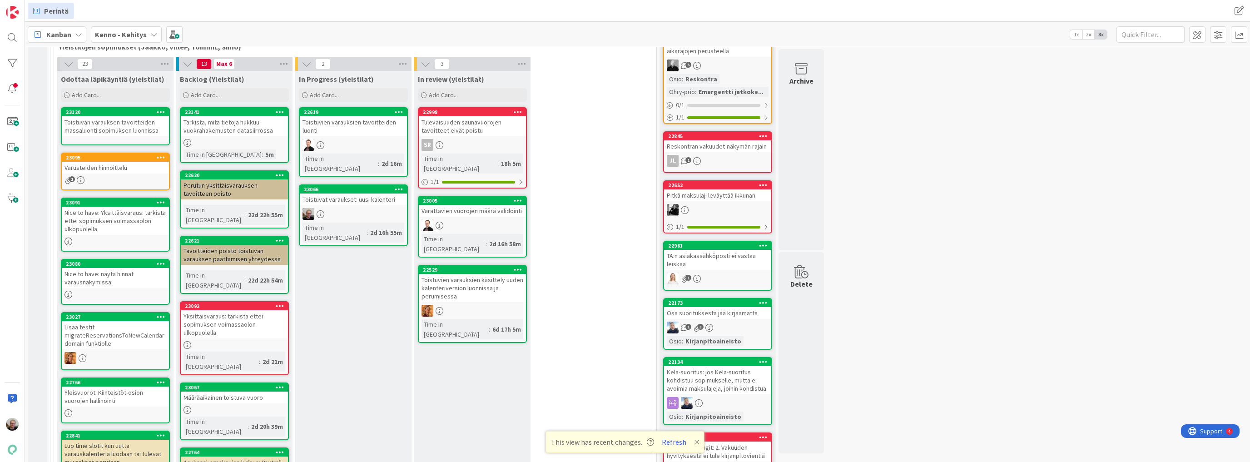
click at [276, 109] on icon at bounding box center [280, 112] width 9 height 6
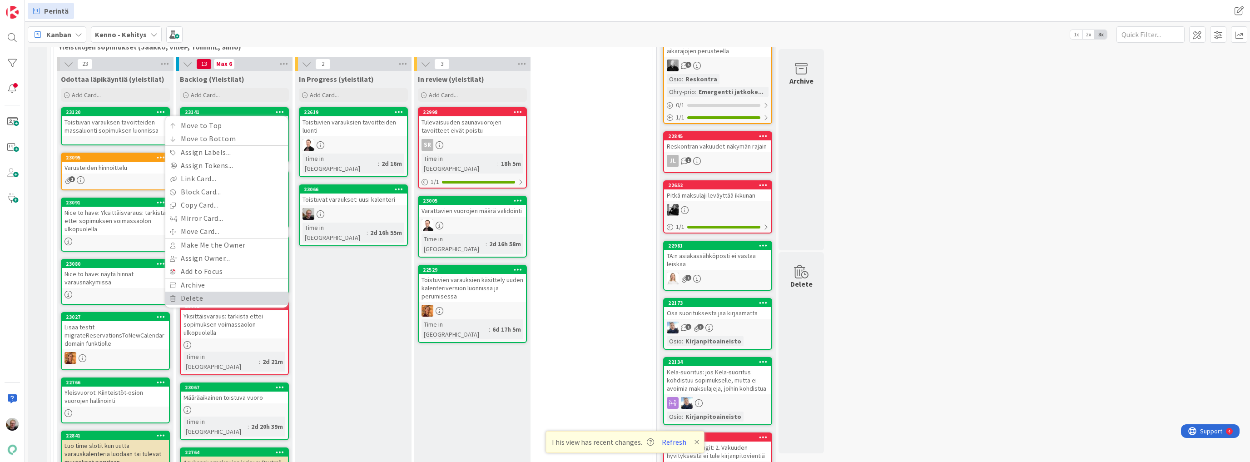
click at [218, 293] on link "Delete" at bounding box center [226, 298] width 123 height 13
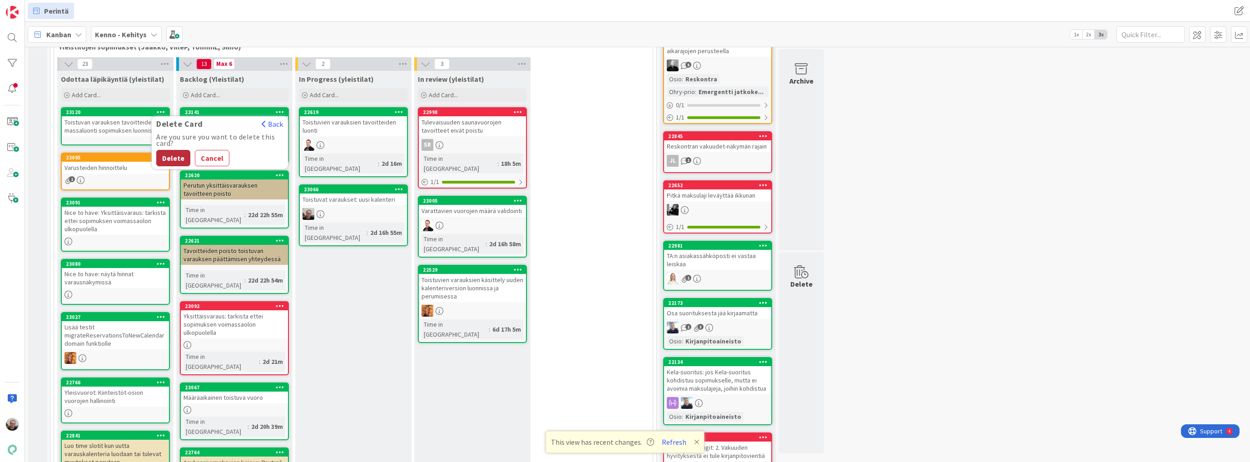
click at [182, 152] on button "Delete" at bounding box center [173, 158] width 34 height 16
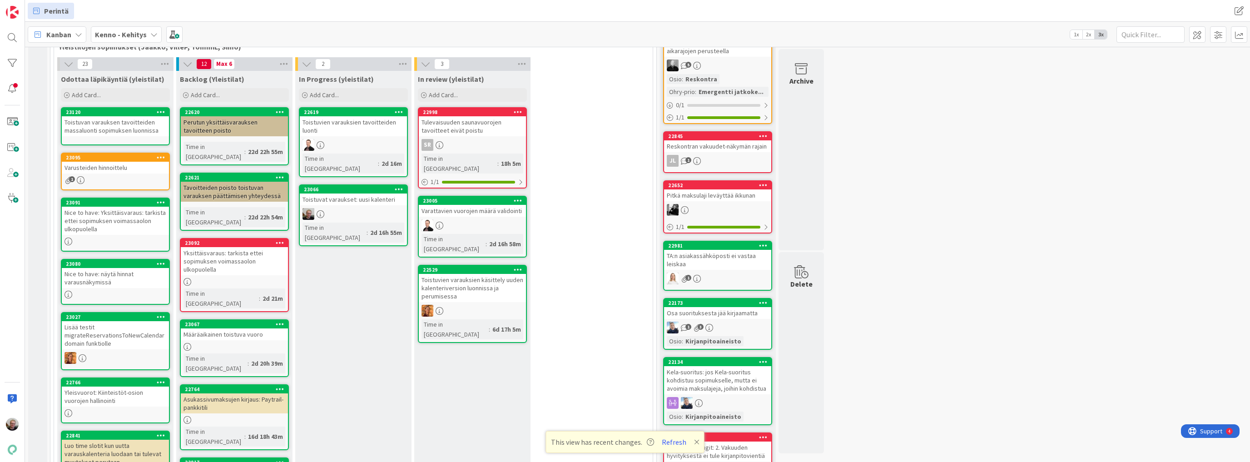
click at [245, 119] on div "Perutun yksittäisvarauksen tavoitteen poisto" at bounding box center [234, 126] width 107 height 20
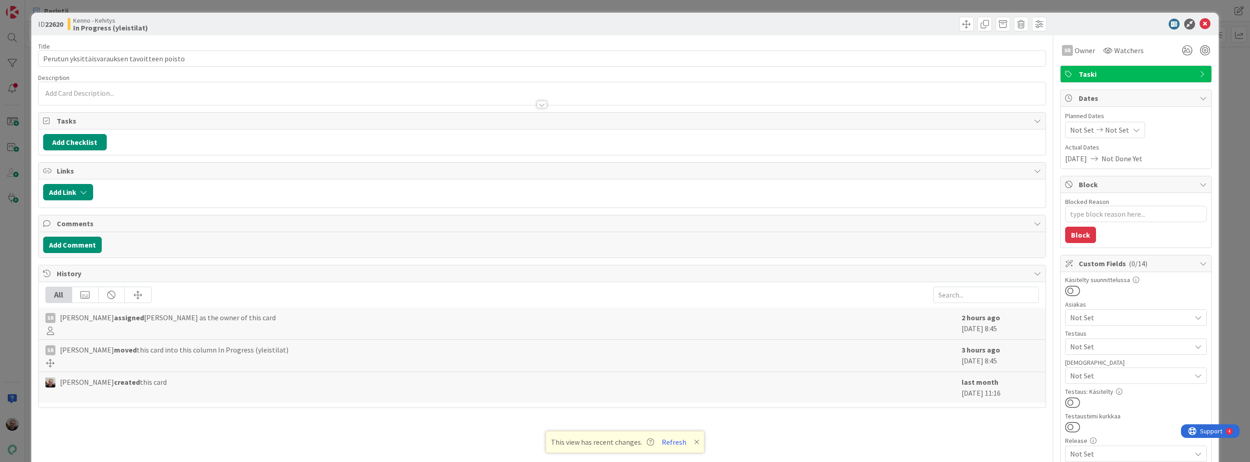
click at [271, 98] on div at bounding box center [542, 100] width 1007 height 10
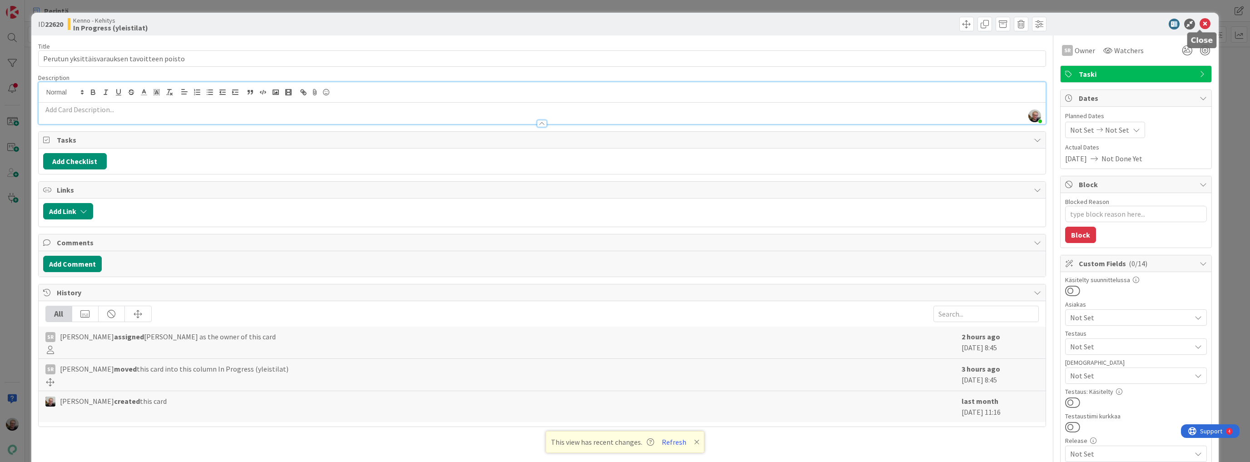
click at [1202, 20] on icon at bounding box center [1205, 24] width 11 height 11
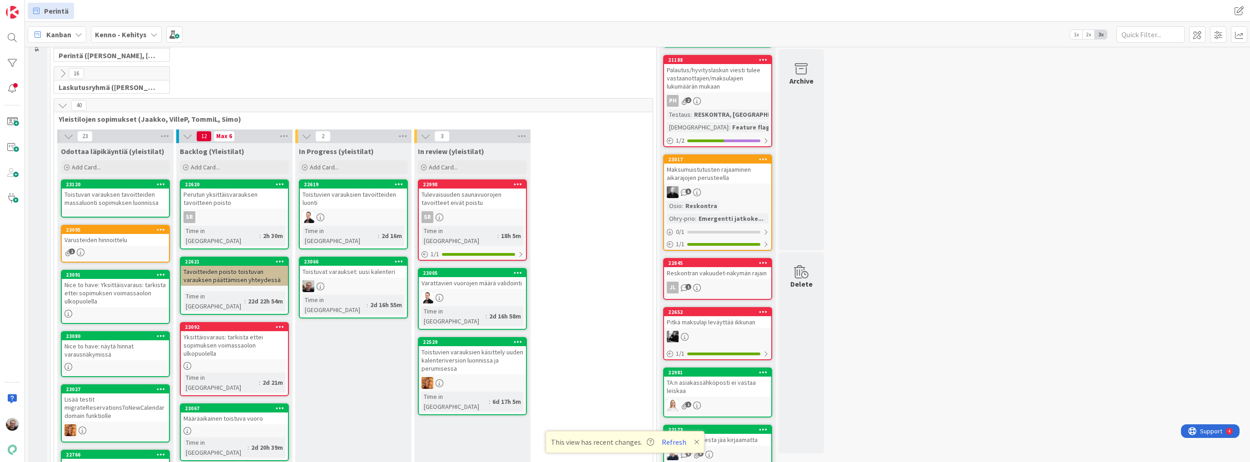
scroll to position [109, 0]
click at [279, 184] on icon at bounding box center [280, 184] width 9 height 6
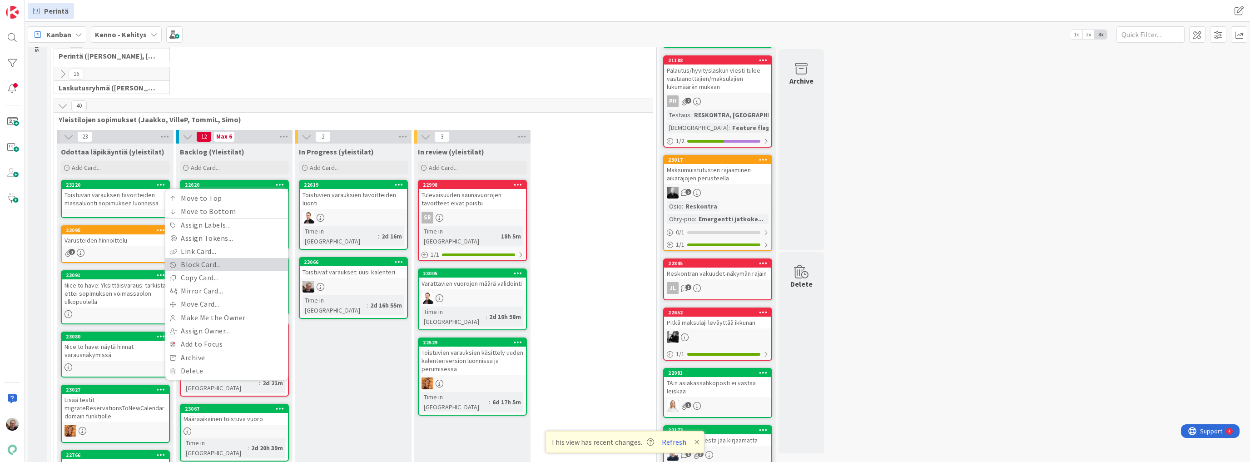
click at [205, 265] on link "Block Card..." at bounding box center [226, 264] width 123 height 13
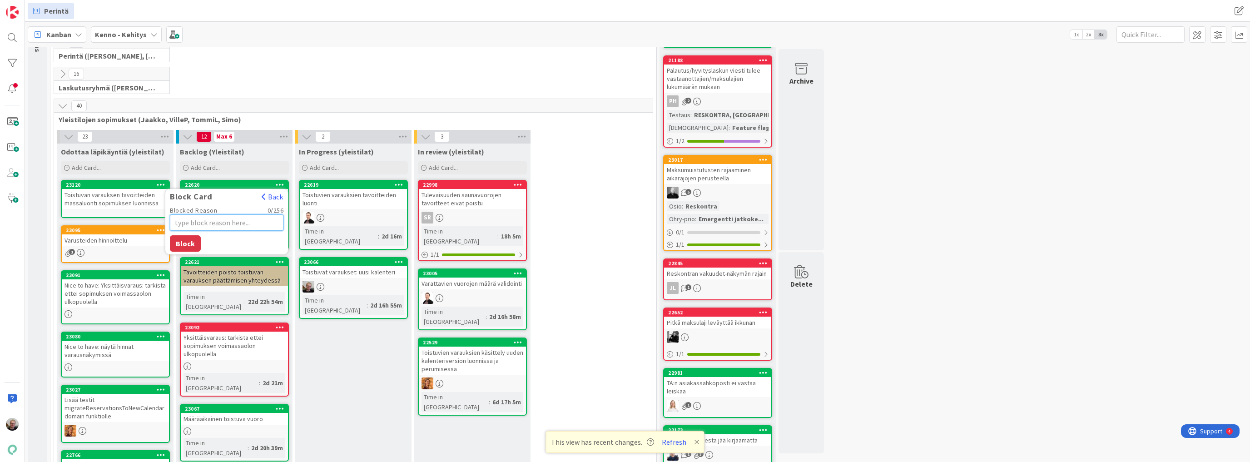
click at [209, 227] on textarea "Blocked Reason" at bounding box center [227, 222] width 114 height 16
type textarea "x"
type textarea "K"
type textarea "x"
type textarea "Ko"
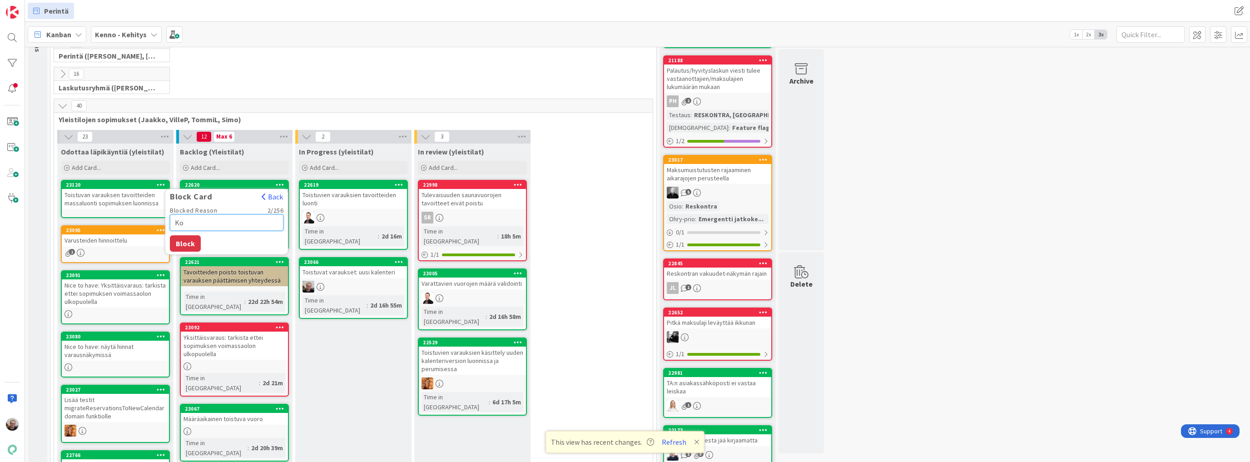
type textarea "x"
type textarea "Kos"
type textarea "x"
type textarea "Kosk"
type textarea "x"
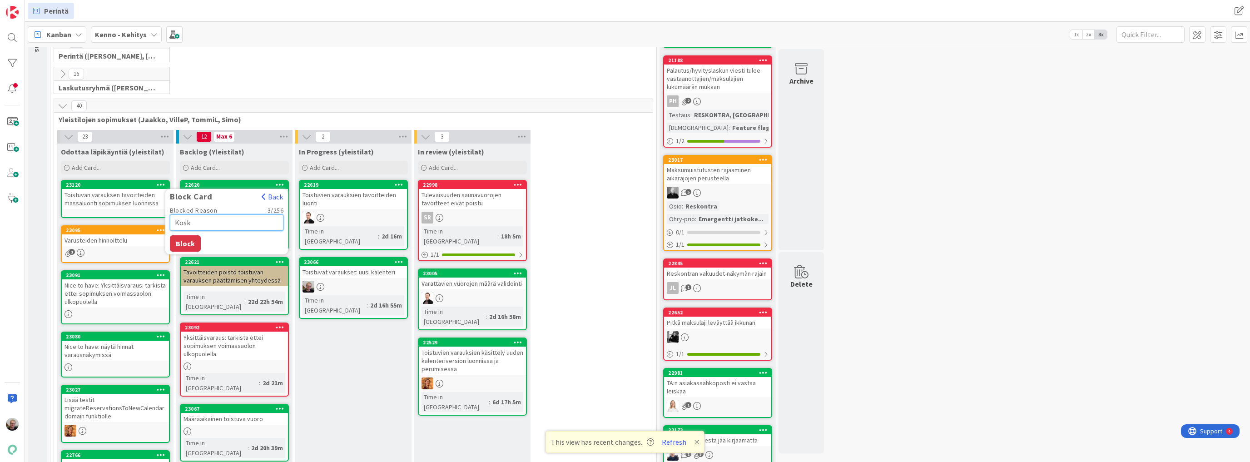
type textarea "Koska"
type textarea "x"
type textarea "Koska"
type textarea "x"
type textarea "Koska v"
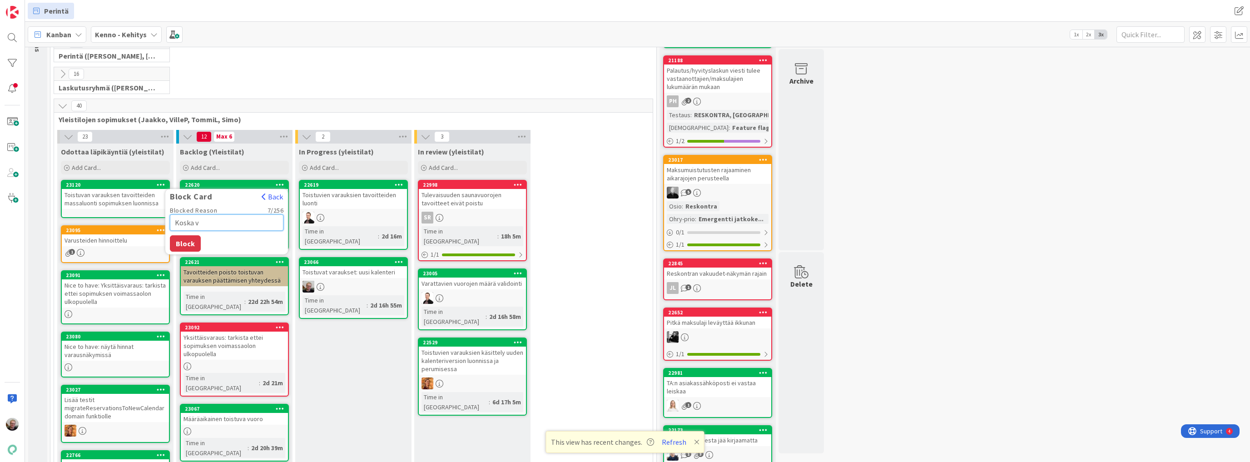
type textarea "x"
type textarea "Koska vo"
type textarea "x"
type textarea "Koska voi"
type textarea "x"
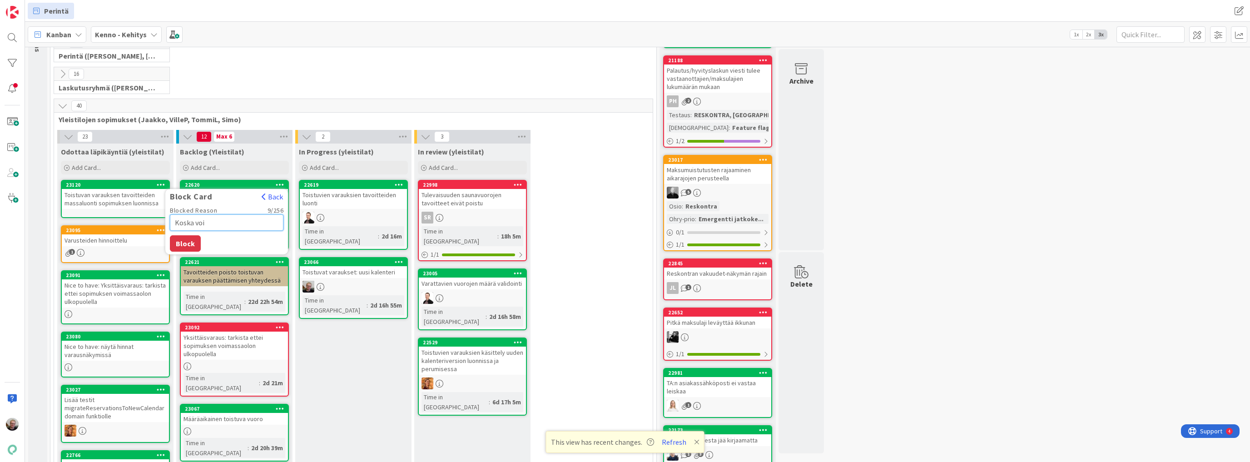
type textarea "Koska voim"
type textarea "x"
type textarea "Koska voimm"
type textarea "x"
type textarea "Koska voimme"
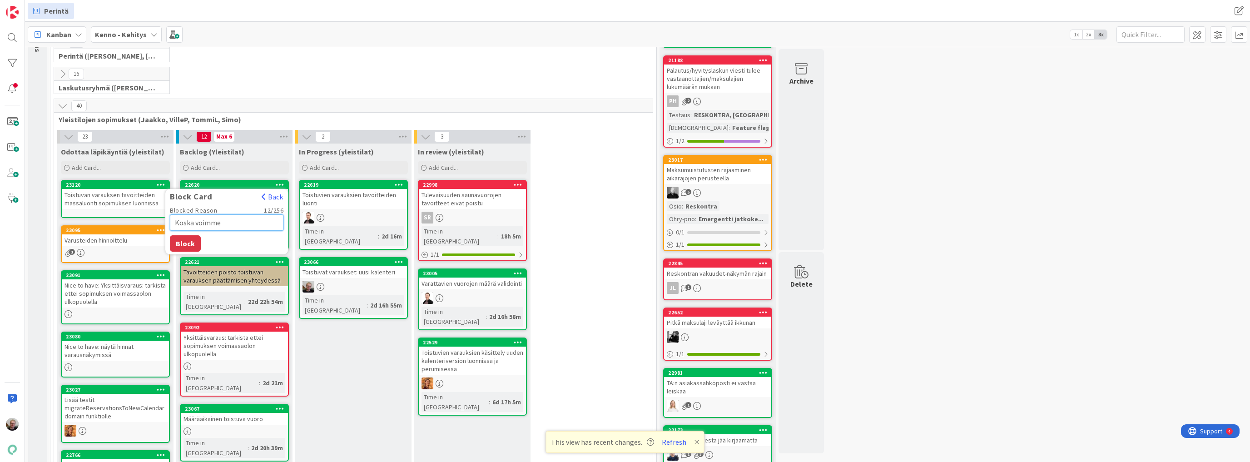
type textarea "x"
type textarea "Koska voimme"
type textarea "x"
type textarea "Koska voimme p"
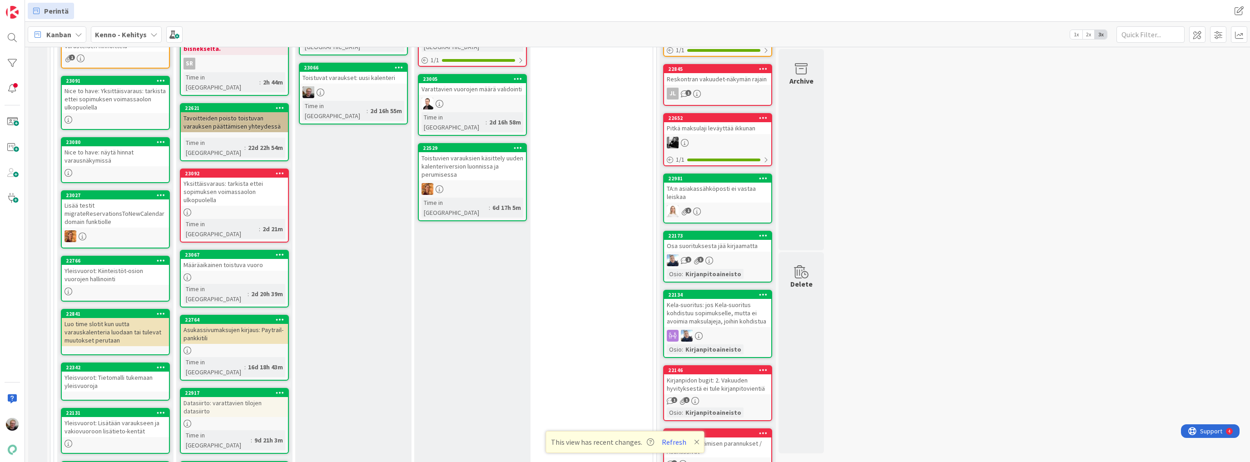
scroll to position [291, 0]
